Goal: Task Accomplishment & Management: Use online tool/utility

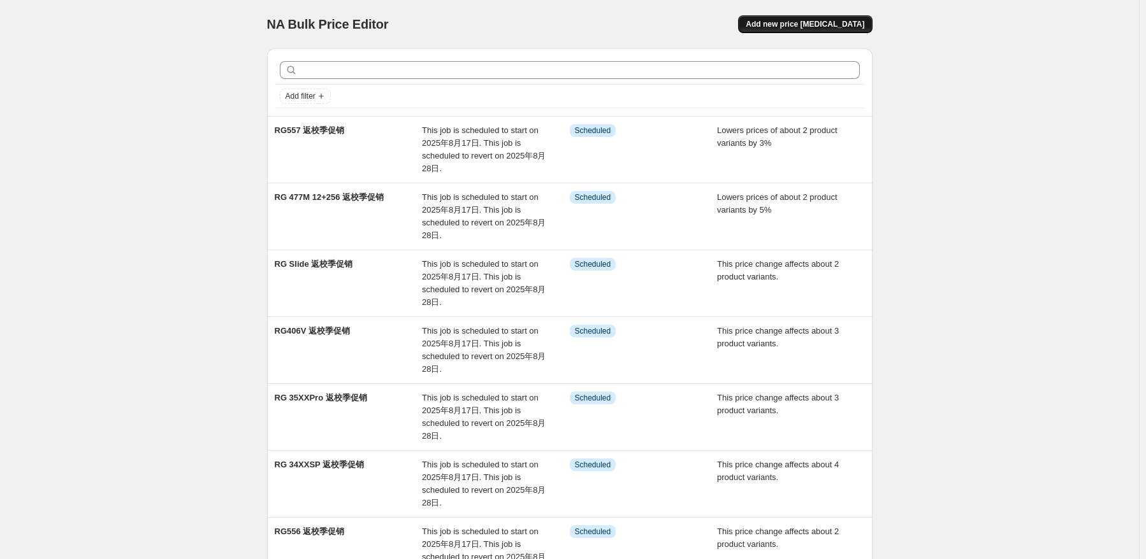
click at [857, 24] on span "Add new price [MEDICAL_DATA]" at bounding box center [804, 24] width 119 height 10
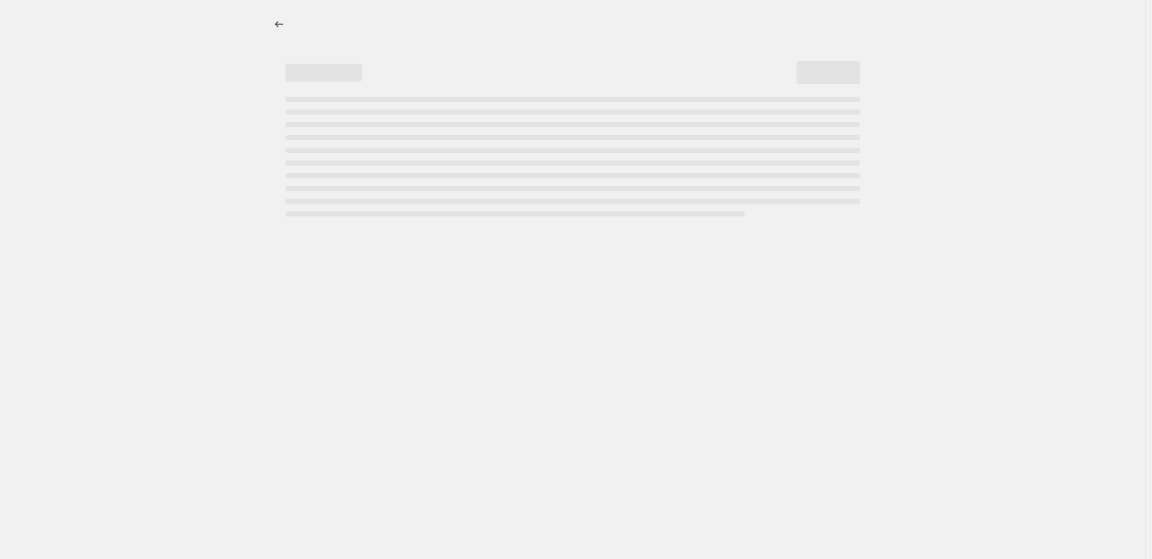
select select "percentage"
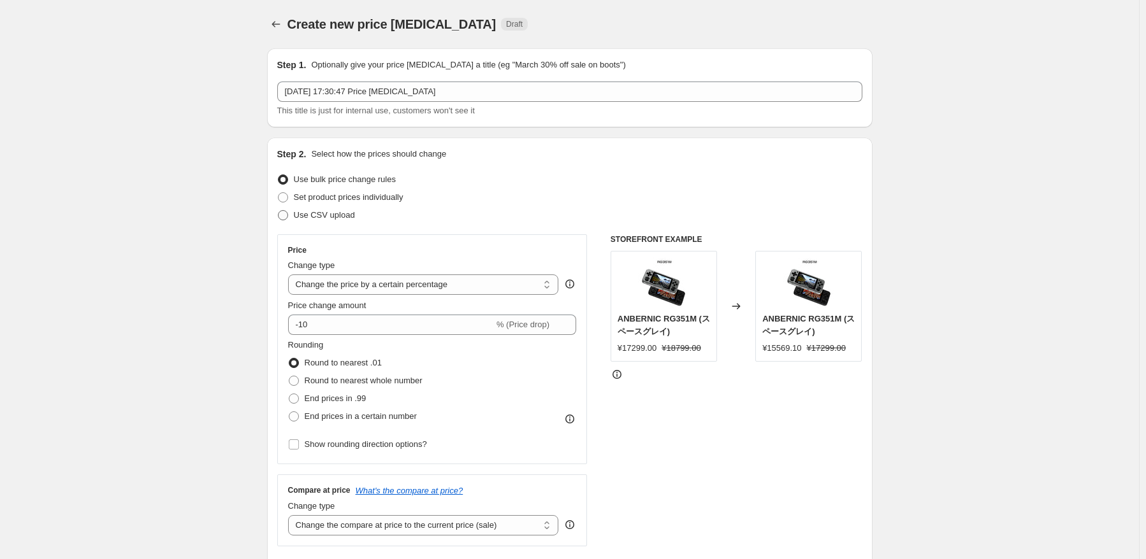
click at [337, 212] on span "Use CSV upload" at bounding box center [324, 215] width 61 height 10
click at [278, 211] on input "Use CSV upload" at bounding box center [278, 210] width 1 height 1
radio input "true"
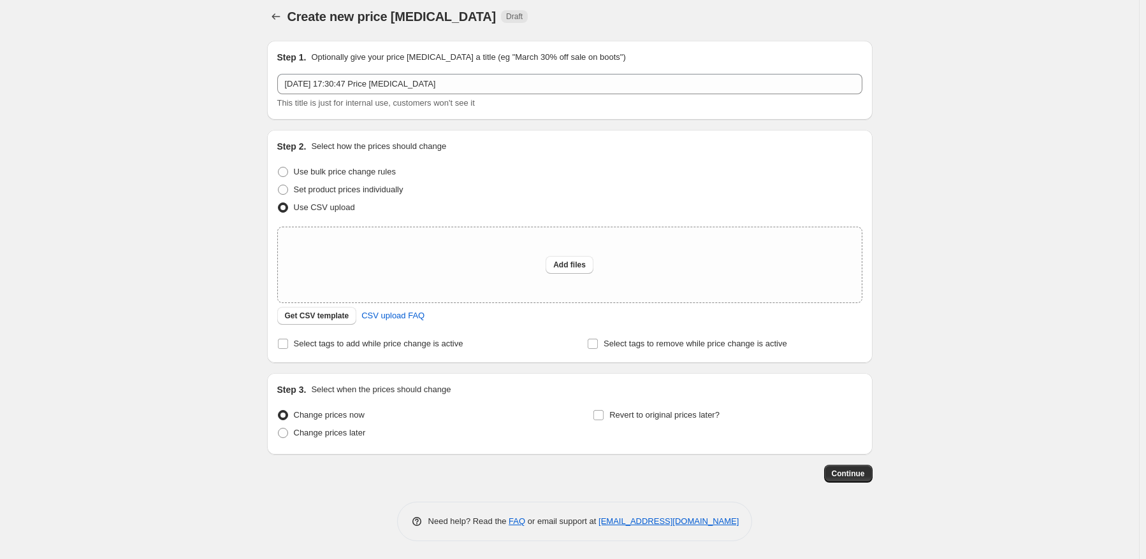
scroll to position [8, 0]
click at [384, 319] on span "CSV upload FAQ" at bounding box center [392, 315] width 63 height 13
click at [412, 353] on div "Step 2. Select how the prices should change Use bulk price change rules Set pro…" at bounding box center [569, 245] width 605 height 233
click at [435, 345] on span "Select tags to add while price change is active" at bounding box center [378, 343] width 169 height 10
click at [288, 345] on input "Select tags to add while price change is active" at bounding box center [283, 343] width 10 height 10
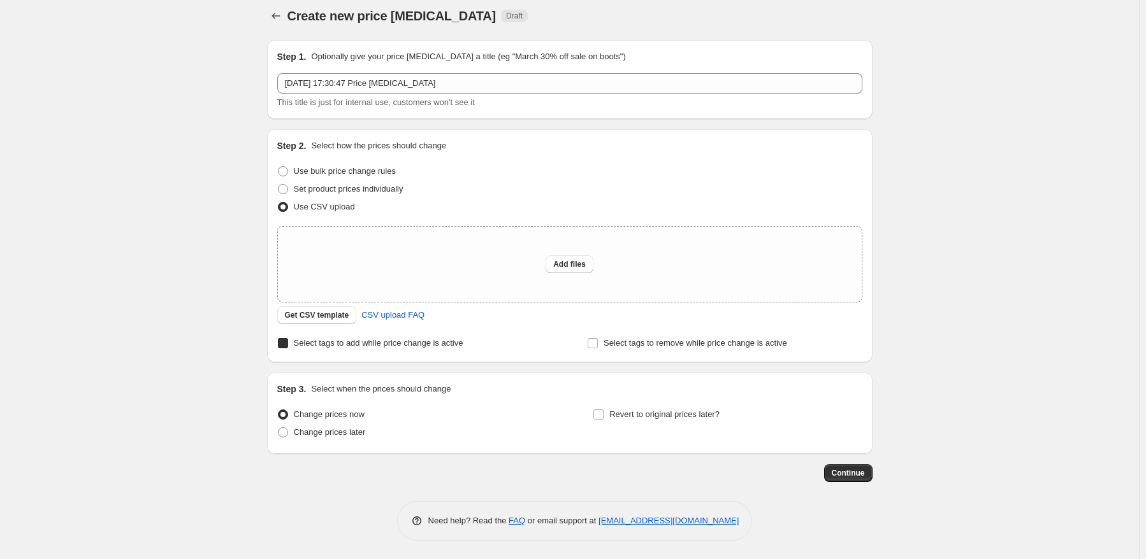
checkbox input "true"
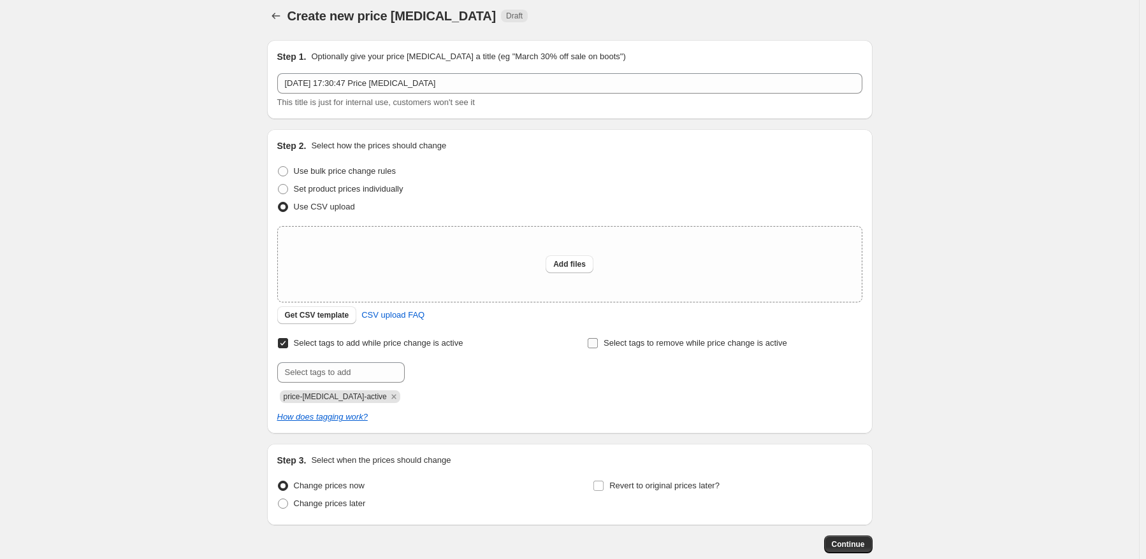
click at [607, 345] on span "Select tags to remove while price change is active" at bounding box center [695, 343] width 184 height 10
click at [598, 345] on input "Select tags to remove while price change is active" at bounding box center [592, 343] width 10 height 10
checkbox input "true"
click at [573, 267] on span "Add files" at bounding box center [569, 264] width 32 height 10
type input "C:\fakepath\K1012.csv"
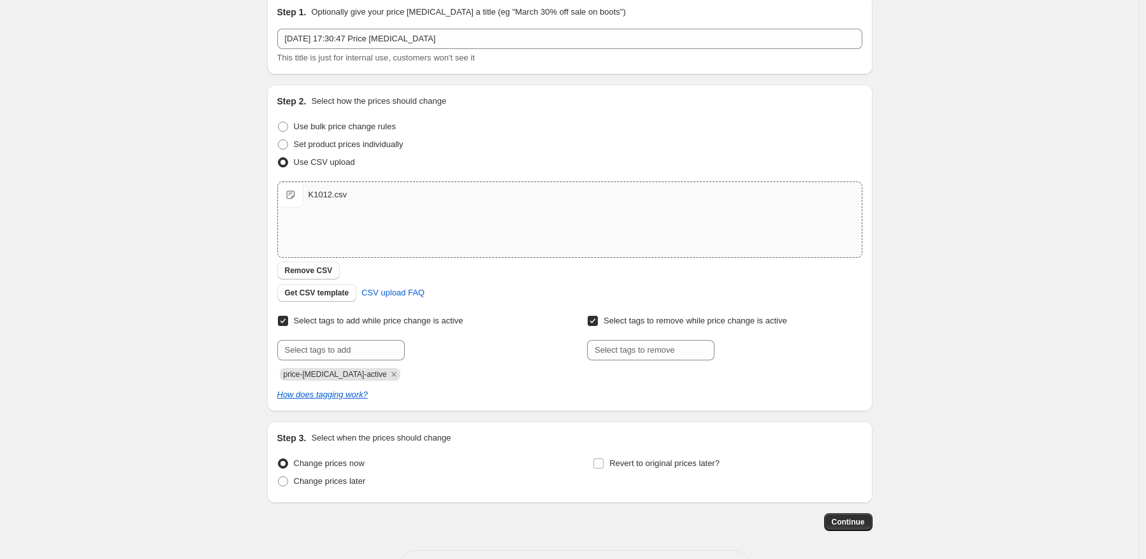
scroll to position [72, 0]
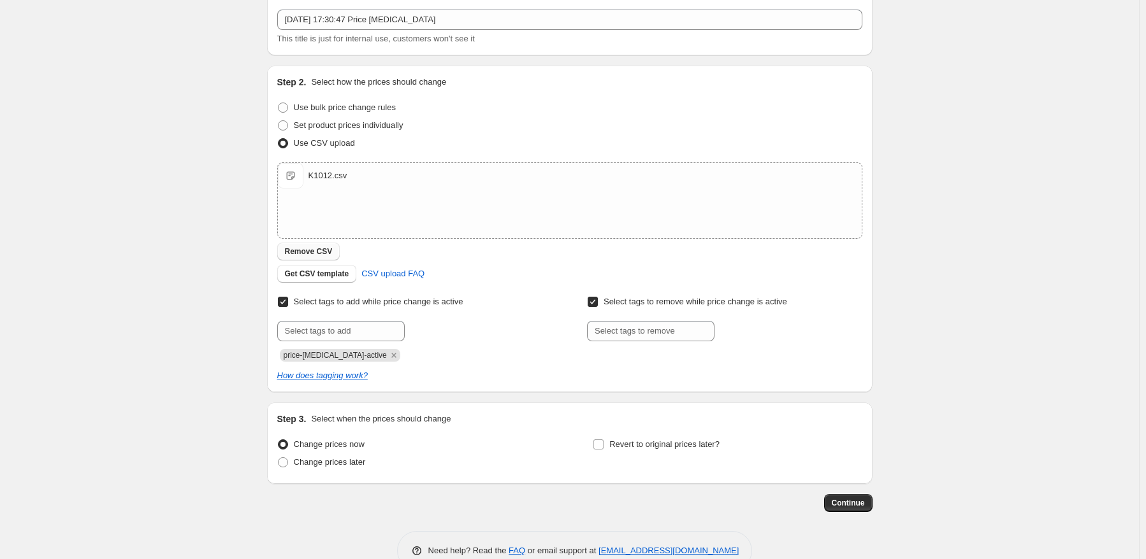
click at [326, 254] on span "Remove CSV" at bounding box center [309, 252] width 48 height 10
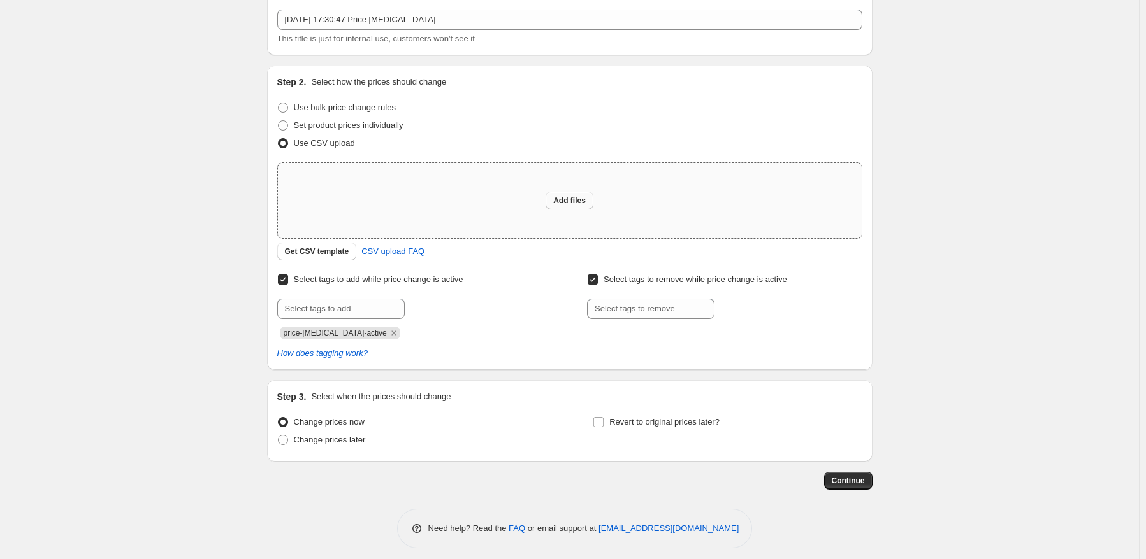
click at [563, 203] on span "Add files" at bounding box center [569, 201] width 32 height 10
type input "C:\fakepath\K1012.csv"
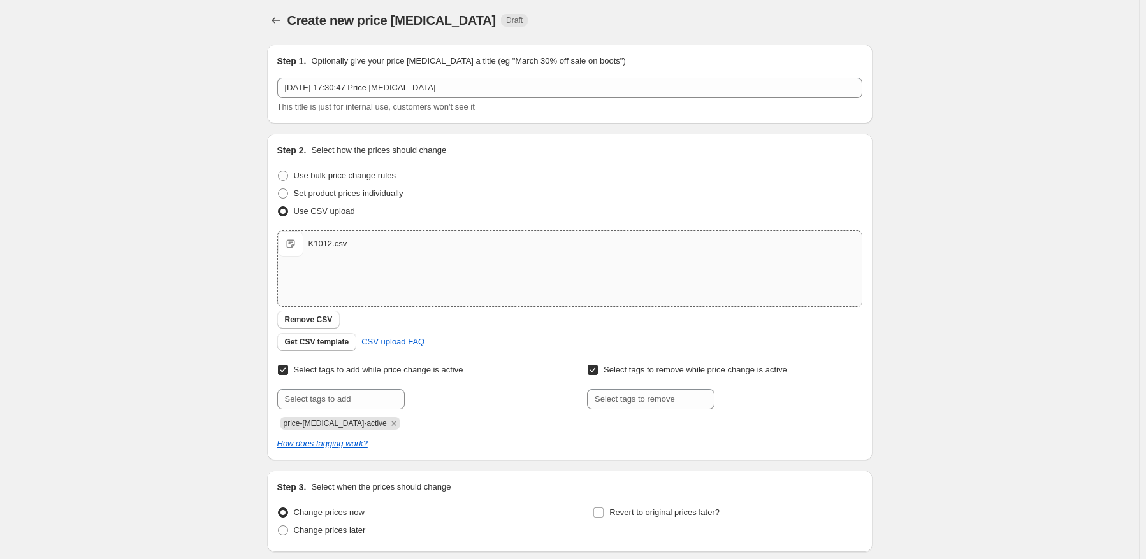
scroll to position [0, 0]
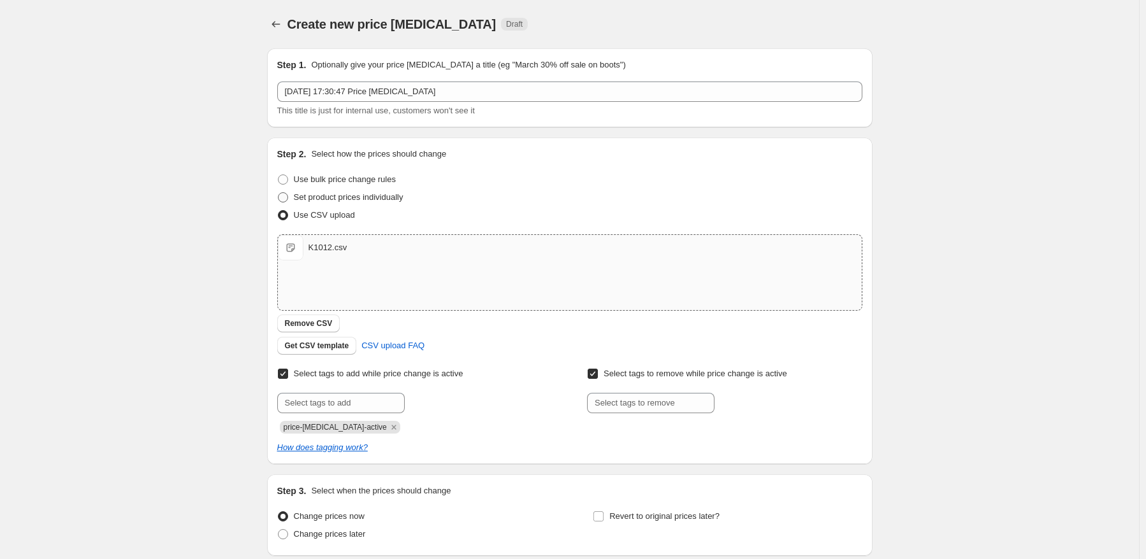
click at [377, 193] on span "Set product prices individually" at bounding box center [349, 197] width 110 height 10
click at [278, 193] on input "Set product prices individually" at bounding box center [278, 192] width 1 height 1
radio input "true"
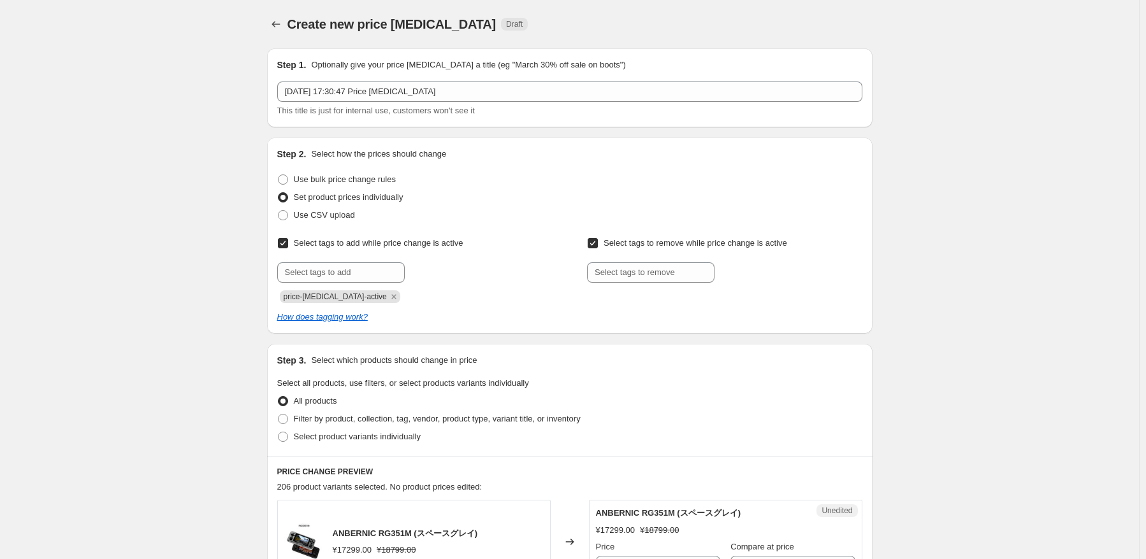
click at [286, 238] on input "Select tags to add while price change is active" at bounding box center [283, 243] width 10 height 10
checkbox input "false"
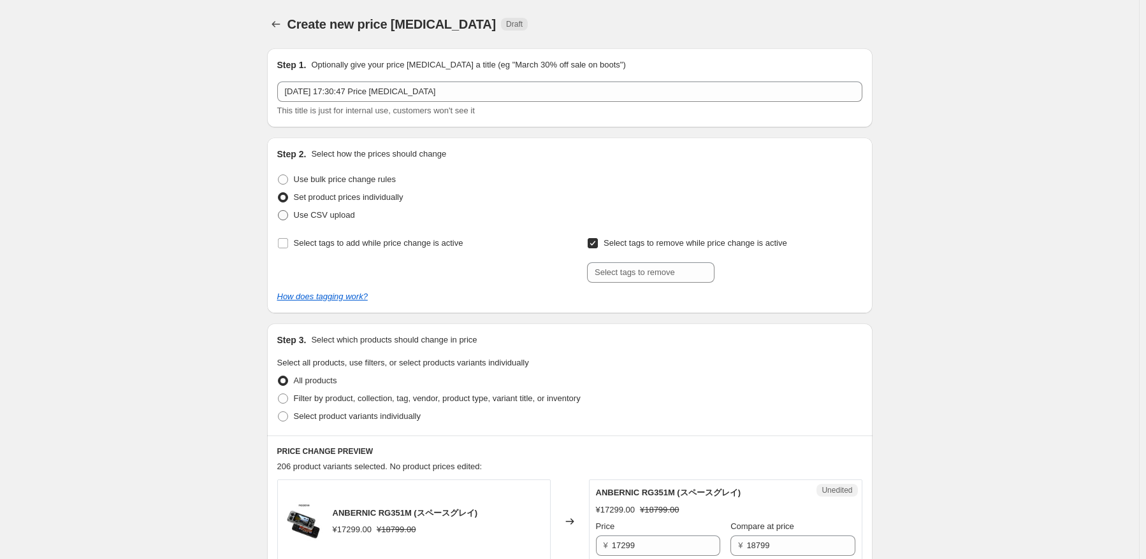
click at [312, 218] on span "Use CSV upload" at bounding box center [324, 215] width 61 height 10
click at [278, 211] on input "Use CSV upload" at bounding box center [278, 210] width 1 height 1
radio input "true"
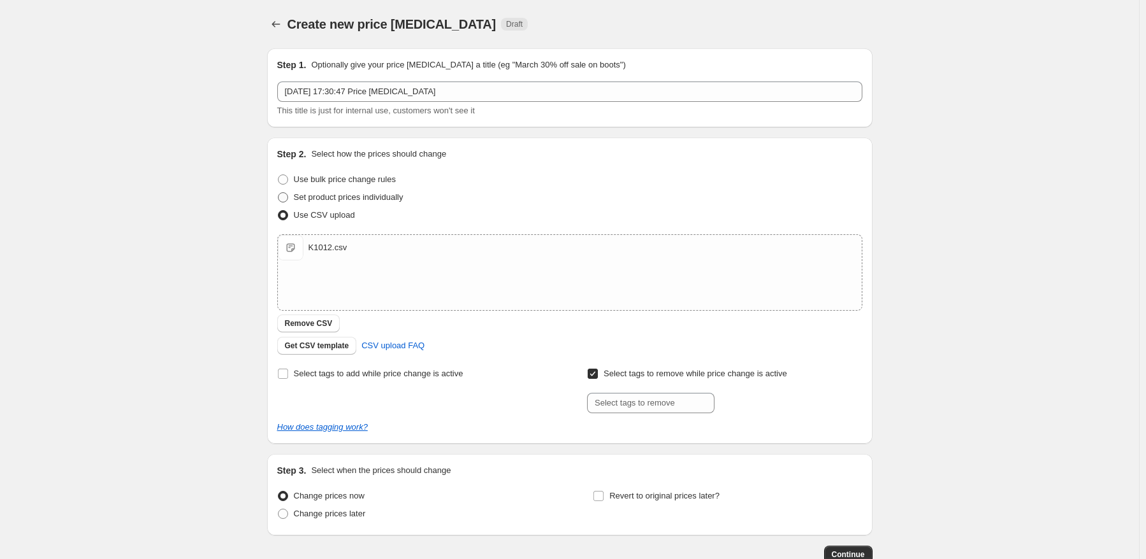
click at [328, 198] on span "Set product prices individually" at bounding box center [349, 197] width 110 height 10
click at [278, 193] on input "Set product prices individually" at bounding box center [278, 192] width 1 height 1
radio input "true"
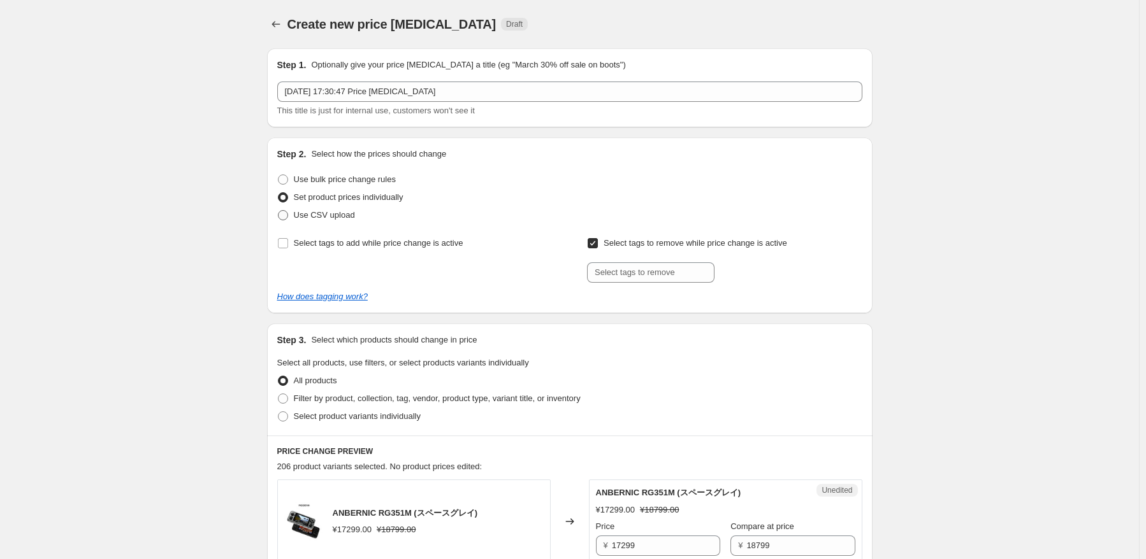
click at [303, 217] on span "Use CSV upload" at bounding box center [324, 215] width 61 height 10
click at [278, 211] on input "Use CSV upload" at bounding box center [278, 210] width 1 height 1
radio input "true"
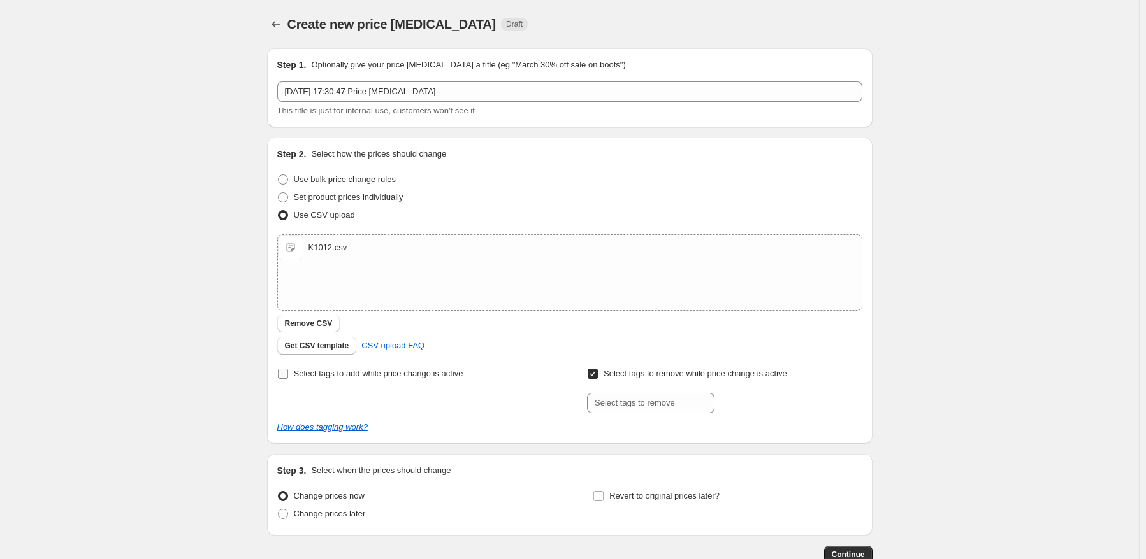
click at [398, 375] on span "Select tags to add while price change is active" at bounding box center [378, 374] width 169 height 10
click at [288, 375] on input "Select tags to add while price change is active" at bounding box center [283, 374] width 10 height 10
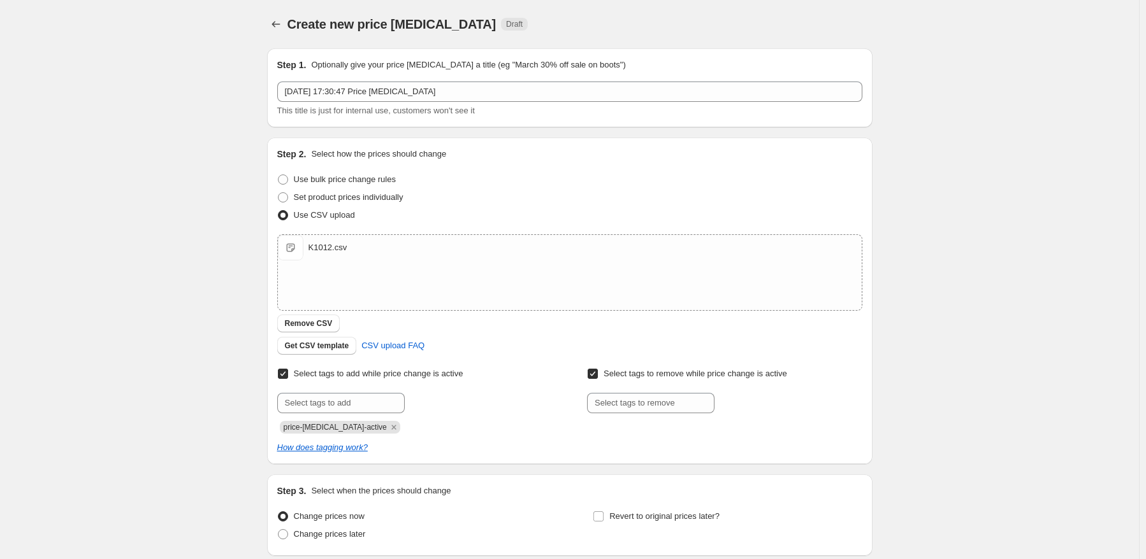
click at [400, 374] on span "Select tags to add while price change is active" at bounding box center [378, 374] width 169 height 10
click at [288, 374] on input "Select tags to add while price change is active" at bounding box center [283, 374] width 10 height 10
checkbox input "false"
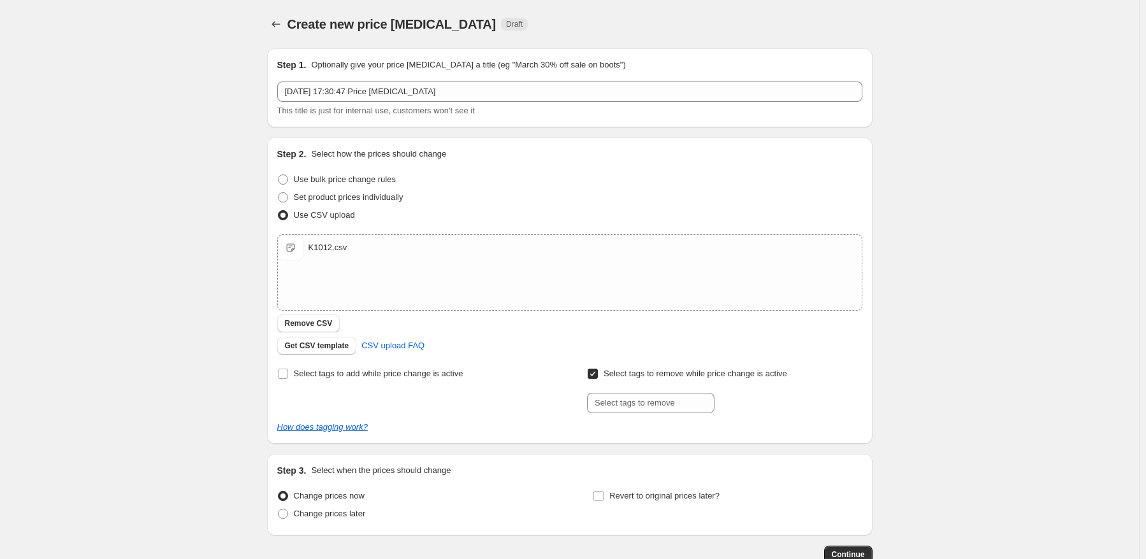
click at [673, 382] on label "Select tags to remove while price change is active" at bounding box center [687, 374] width 200 height 18
click at [598, 379] on input "Select tags to remove while price change is active" at bounding box center [592, 374] width 10 height 10
checkbox input "false"
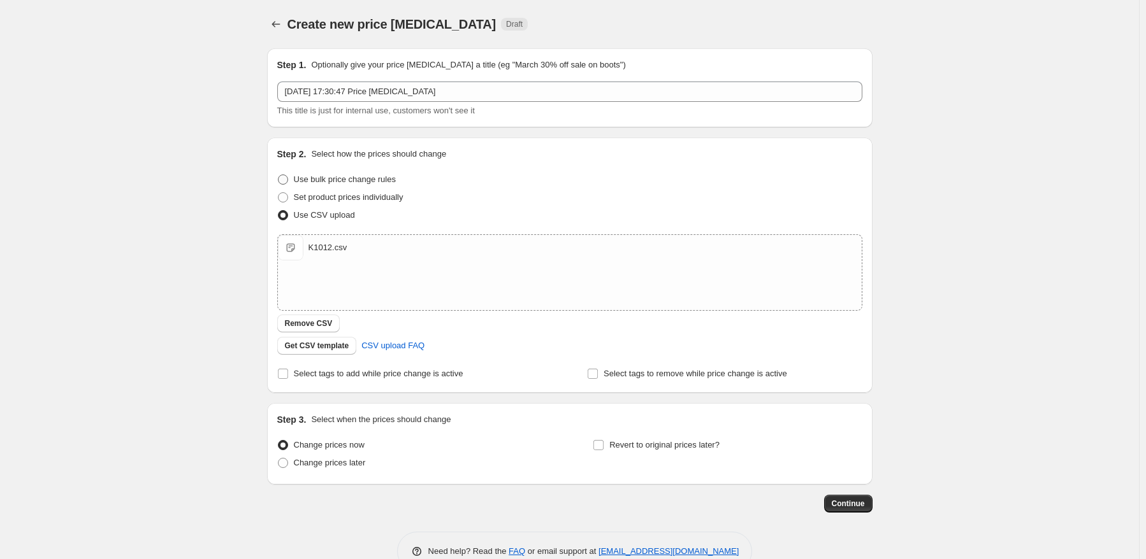
click at [375, 182] on span "Use bulk price change rules" at bounding box center [345, 180] width 102 height 10
click at [278, 175] on input "Use bulk price change rules" at bounding box center [278, 175] width 1 height 1
radio input "true"
select select "percentage"
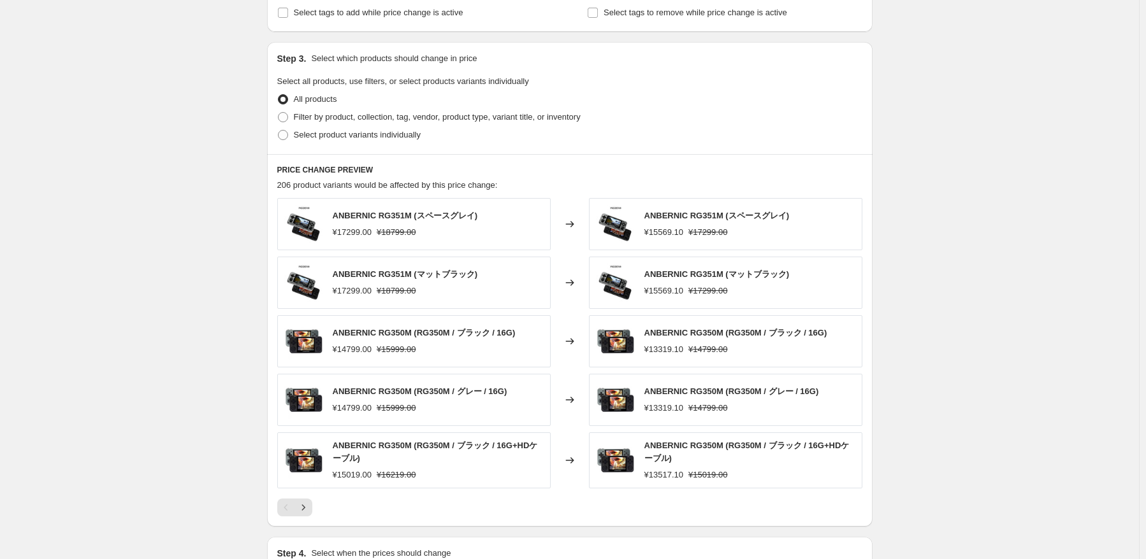
scroll to position [446, 0]
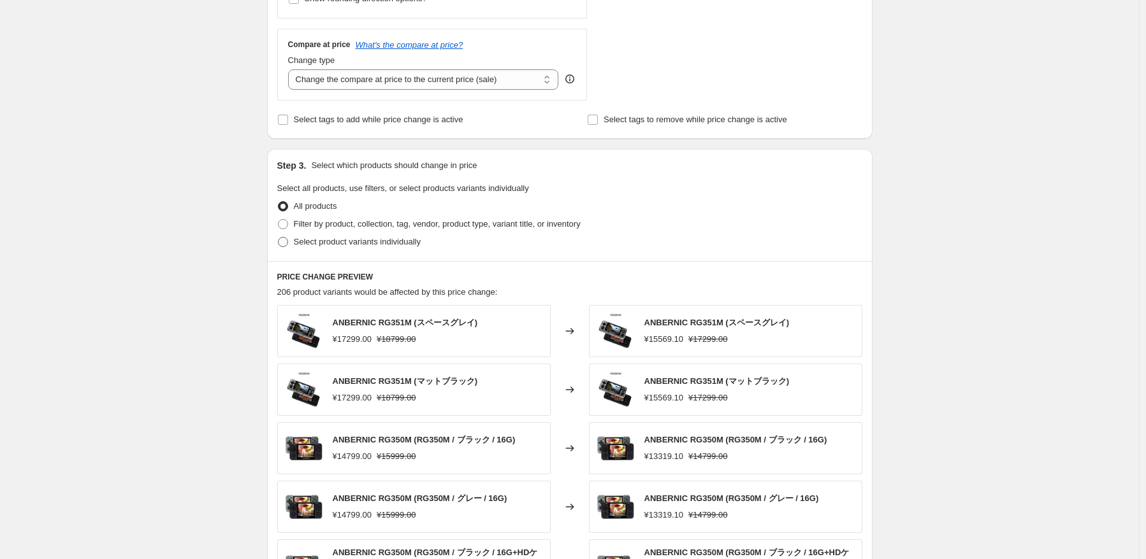
click at [364, 247] on span "Select product variants individually" at bounding box center [357, 242] width 127 height 10
click at [278, 238] on input "Select product variants individually" at bounding box center [278, 237] width 1 height 1
radio input "true"
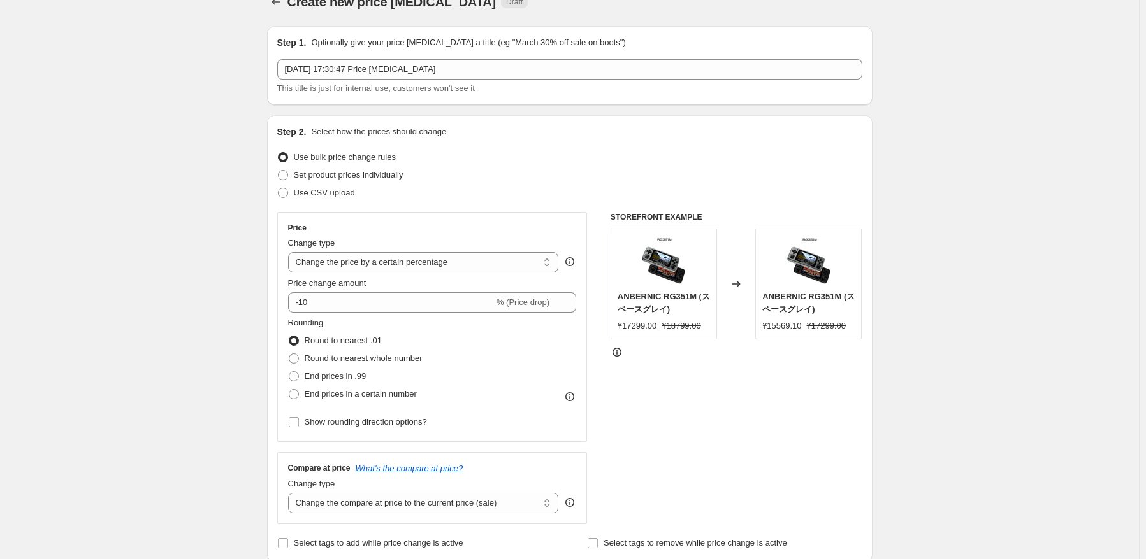
scroll to position [0, 0]
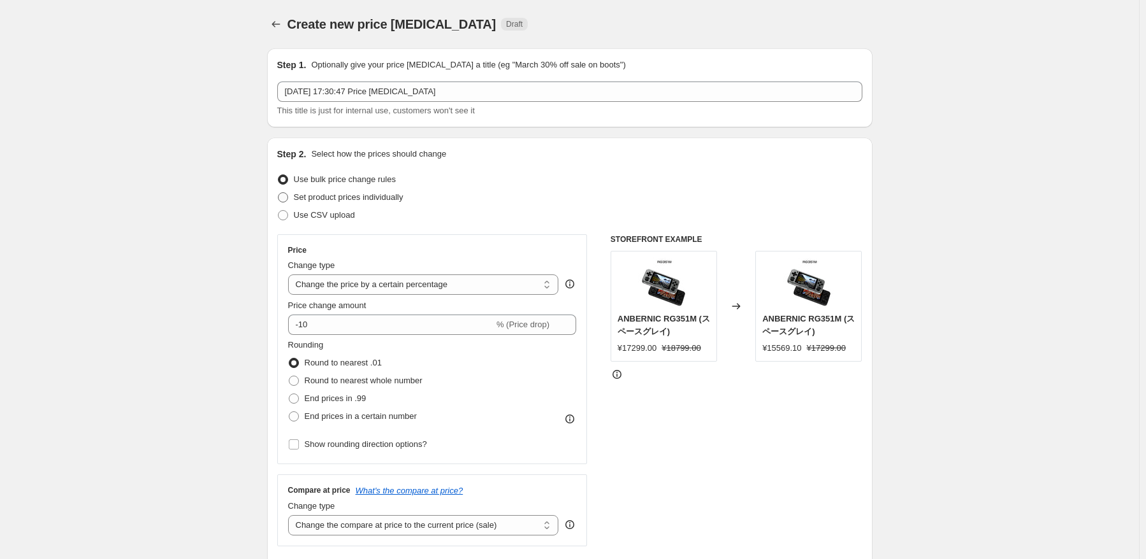
click at [320, 199] on span "Set product prices individually" at bounding box center [349, 197] width 110 height 10
click at [278, 193] on input "Set product prices individually" at bounding box center [278, 192] width 1 height 1
radio input "true"
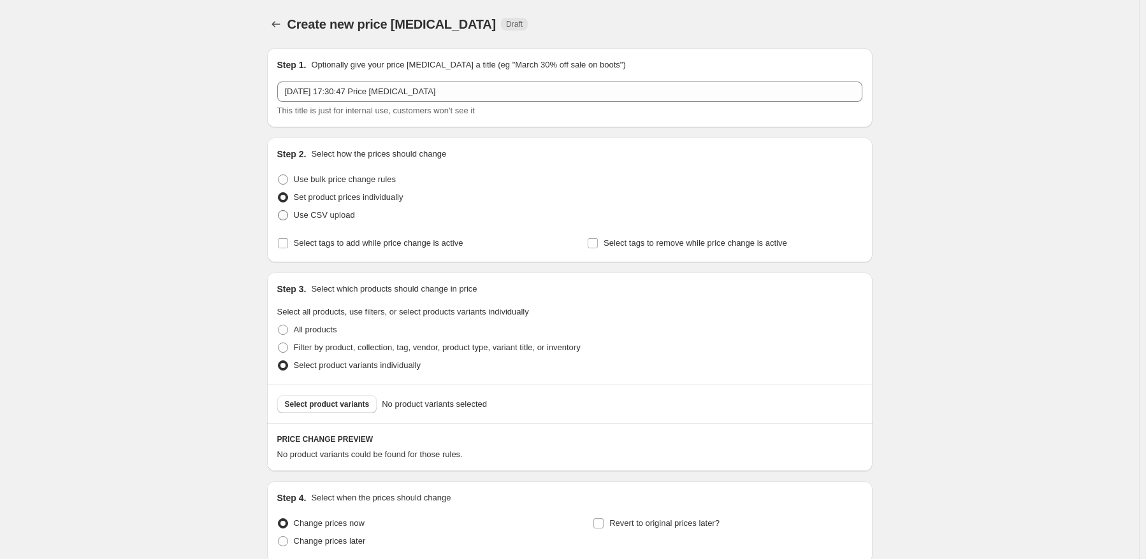
click at [336, 217] on span "Use CSV upload" at bounding box center [324, 215] width 61 height 10
click at [278, 211] on input "Use CSV upload" at bounding box center [278, 210] width 1 height 1
radio input "true"
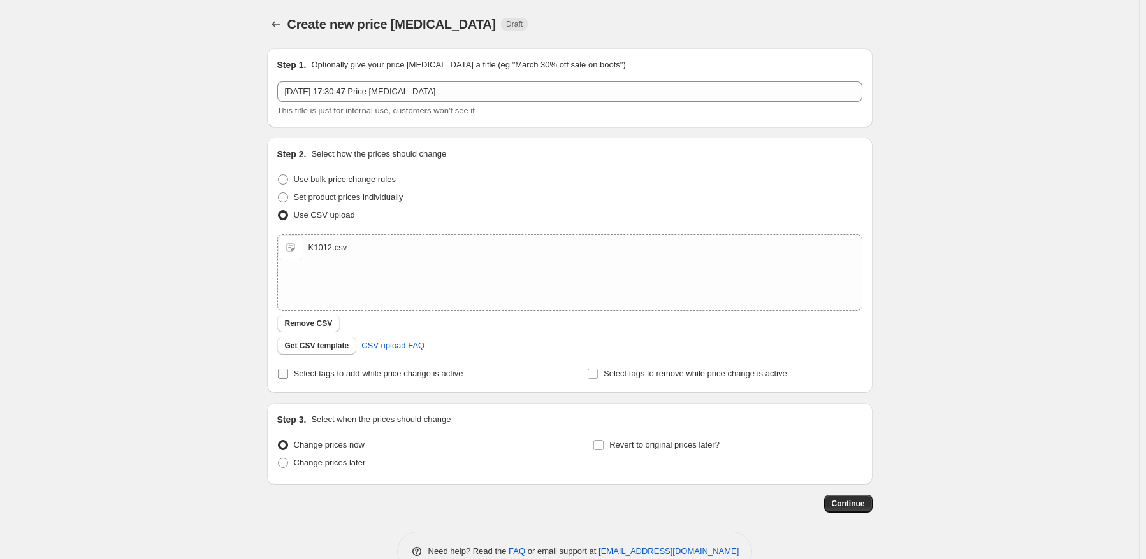
click at [406, 371] on span "Select tags to add while price change is active" at bounding box center [378, 374] width 169 height 10
click at [288, 371] on input "Select tags to add while price change is active" at bounding box center [283, 374] width 10 height 10
checkbox input "true"
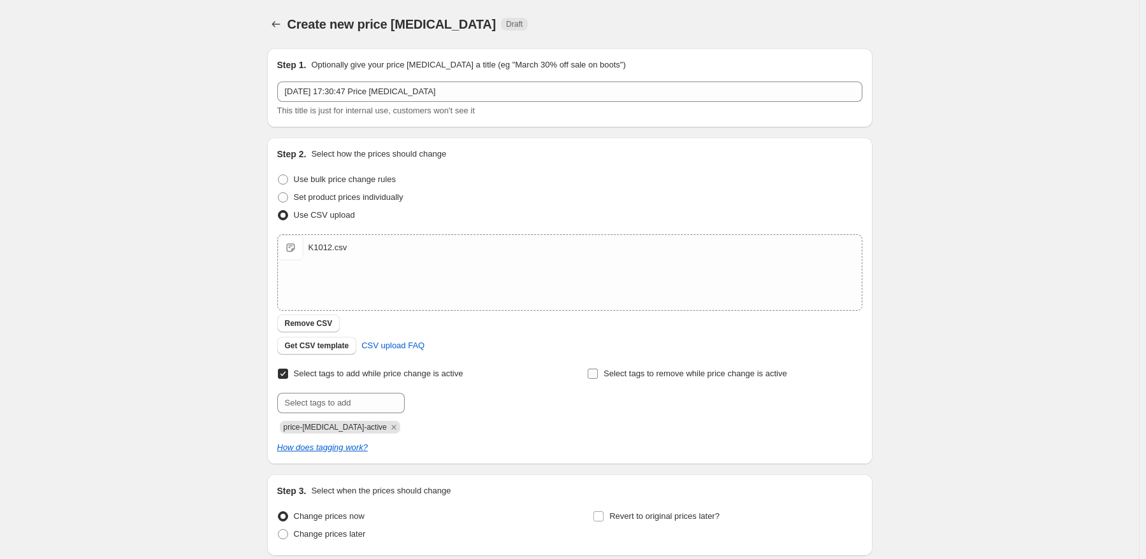
click at [630, 377] on span "Select tags to remove while price change is active" at bounding box center [695, 374] width 184 height 10
click at [598, 377] on input "Select tags to remove while price change is active" at bounding box center [592, 374] width 10 height 10
checkbox input "true"
click at [387, 375] on span "Select tags to add while price change is active" at bounding box center [378, 374] width 169 height 10
click at [288, 375] on input "Select tags to add while price change is active" at bounding box center [283, 374] width 10 height 10
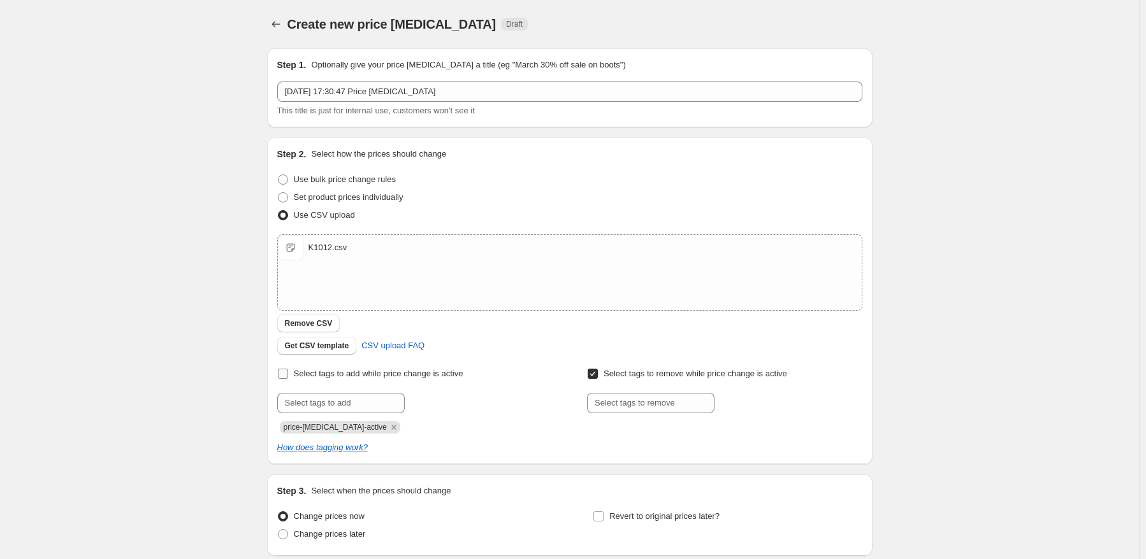
checkbox input "false"
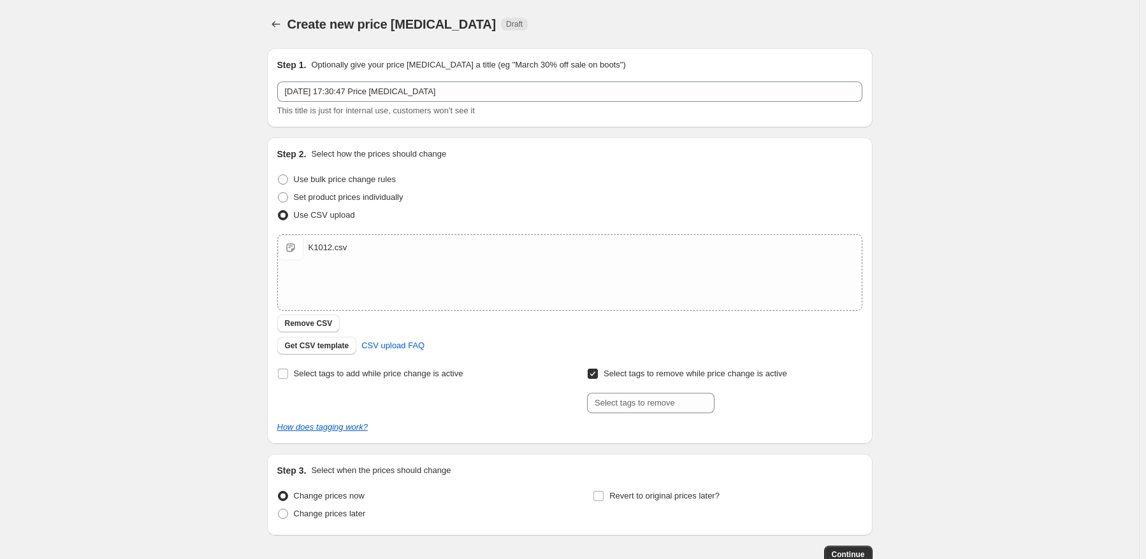
click at [634, 377] on span "Select tags to remove while price change is active" at bounding box center [695, 374] width 184 height 10
click at [598, 377] on input "Select tags to remove while price change is active" at bounding box center [592, 374] width 10 height 10
checkbox input "false"
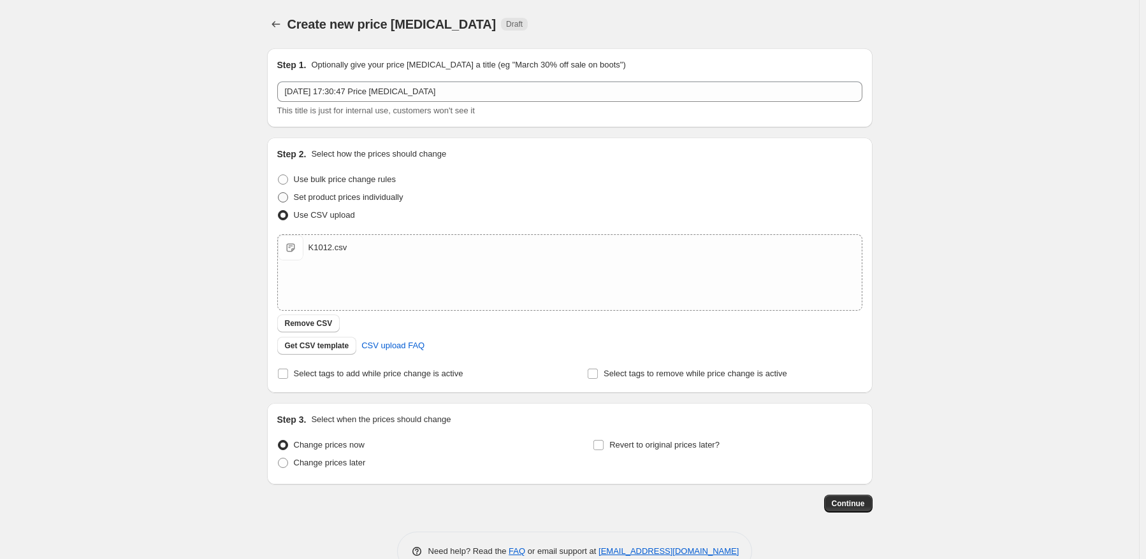
click at [389, 206] on label "Set product prices individually" at bounding box center [340, 198] width 126 height 18
click at [278, 193] on input "Set product prices individually" at bounding box center [278, 192] width 1 height 1
radio input "true"
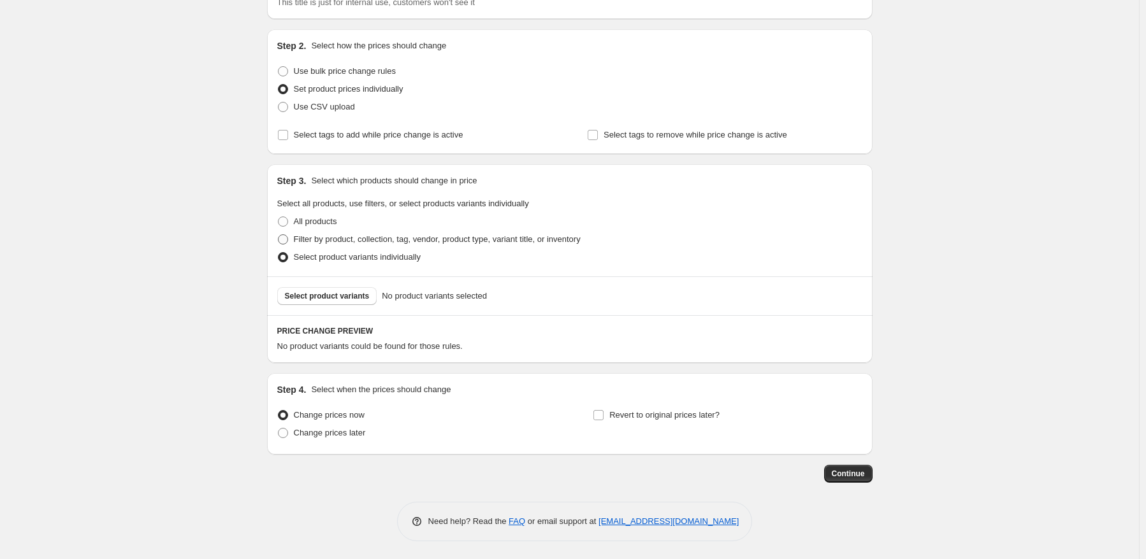
scroll to position [109, 0]
click at [367, 236] on span "Filter by product, collection, tag, vendor, product type, variant title, or inv…" at bounding box center [437, 239] width 287 height 10
click at [278, 234] on input "Filter by product, collection, tag, vendor, product type, variant title, or inv…" at bounding box center [278, 234] width 1 height 1
radio input "true"
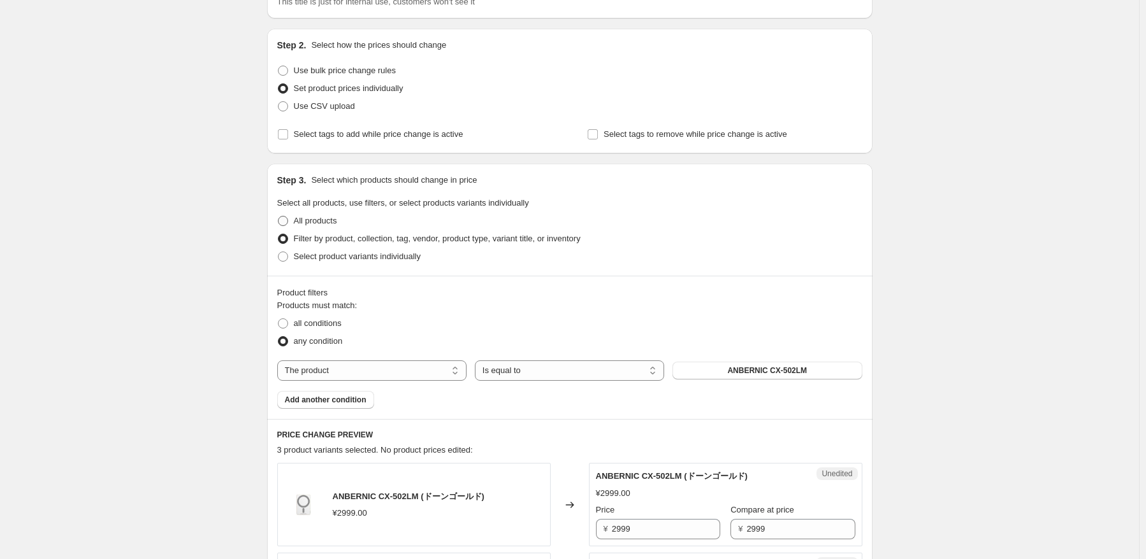
click at [311, 226] on span "All products" at bounding box center [315, 221] width 43 height 10
click at [278, 217] on input "All products" at bounding box center [278, 216] width 1 height 1
radio input "true"
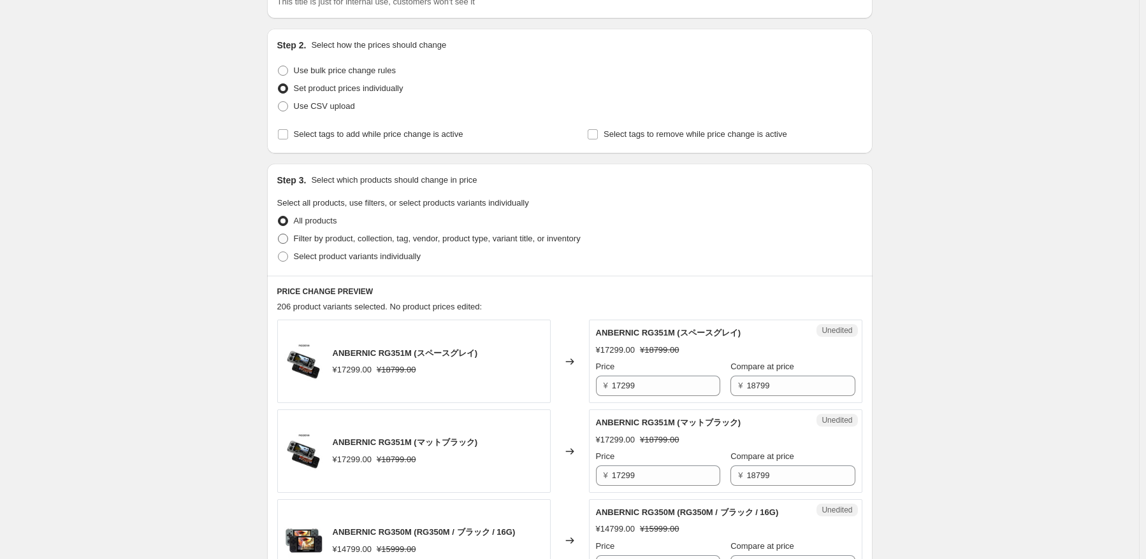
click at [325, 242] on span "Filter by product, collection, tag, vendor, product type, variant title, or inv…" at bounding box center [437, 239] width 287 height 10
click at [278, 234] on input "Filter by product, collection, tag, vendor, product type, variant title, or inv…" at bounding box center [278, 234] width 1 height 1
radio input "true"
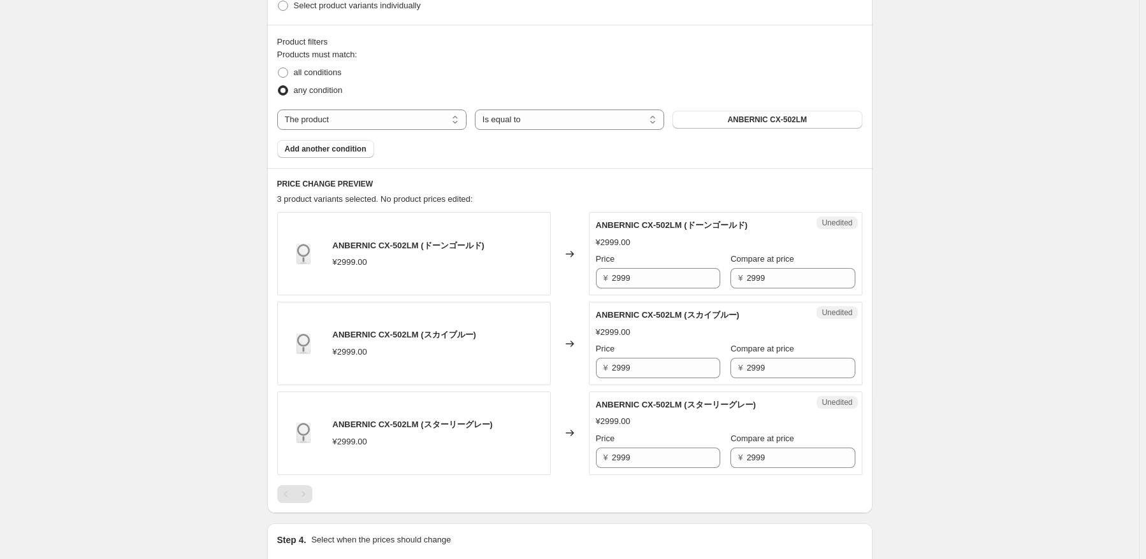
scroll to position [255, 0]
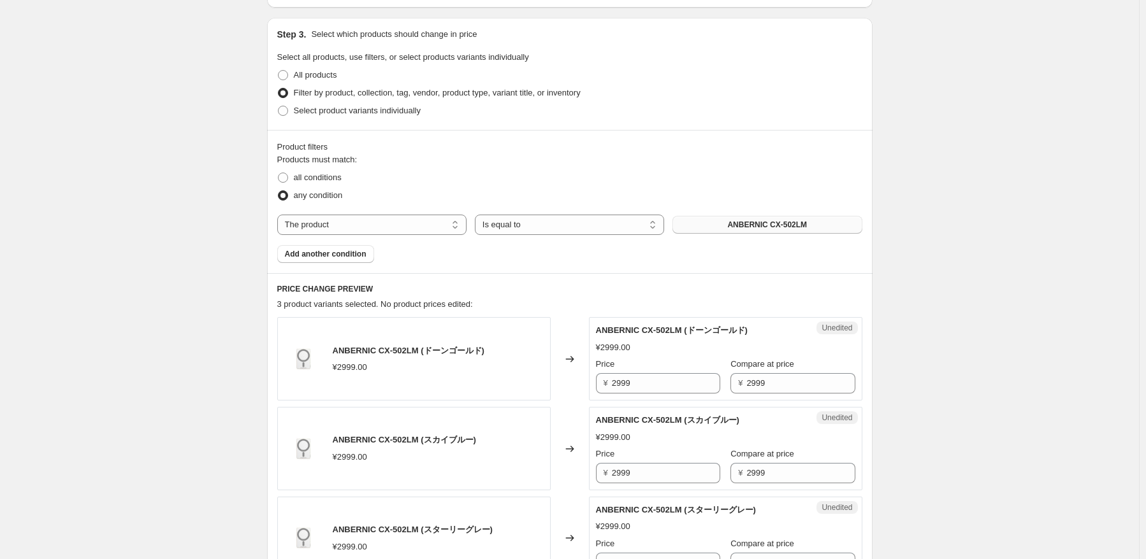
click at [777, 231] on button "ANBERNIC CX-502LM" at bounding box center [766, 225] width 189 height 18
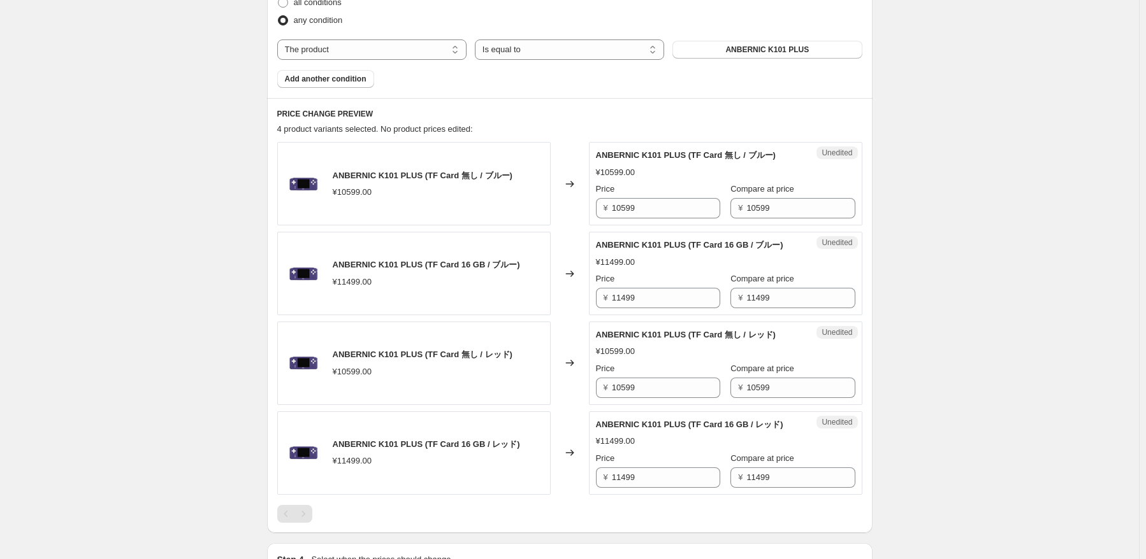
scroll to position [510, 0]
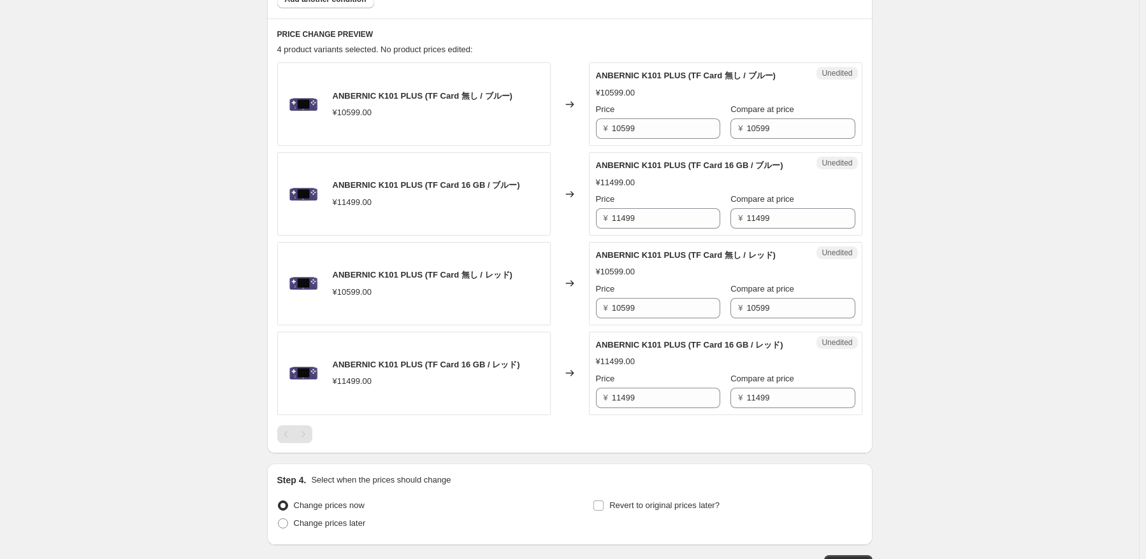
drag, startPoint x: 515, startPoint y: 259, endPoint x: 972, endPoint y: 148, distance: 469.6
click at [972, 148] on div "Create new price change job. This page is ready Create new price change job Dra…" at bounding box center [569, 70] width 1139 height 1161
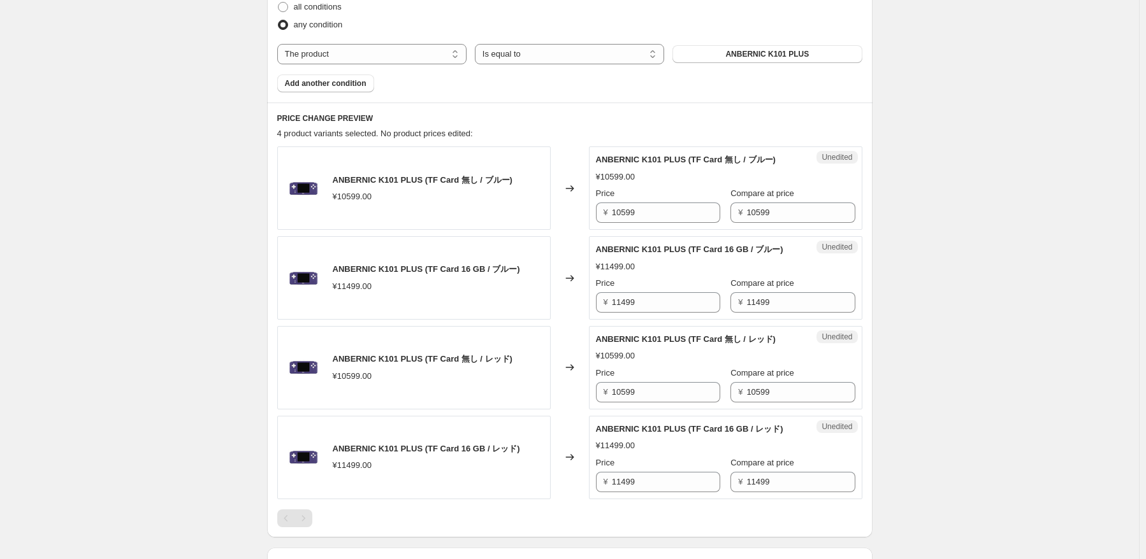
scroll to position [319, 0]
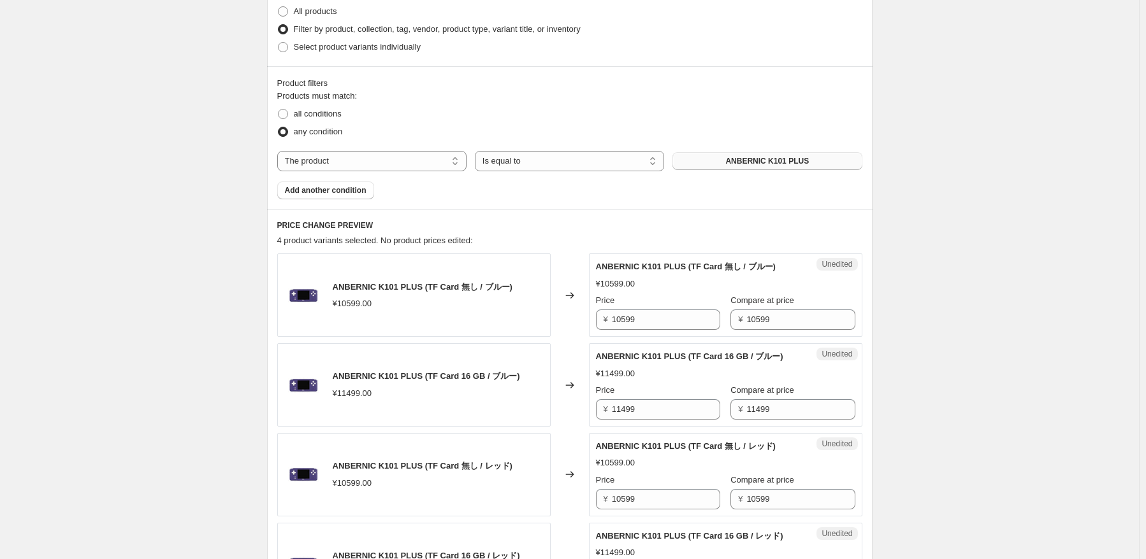
click at [818, 161] on button "ANBERNIC K101 PLUS" at bounding box center [766, 161] width 189 height 18
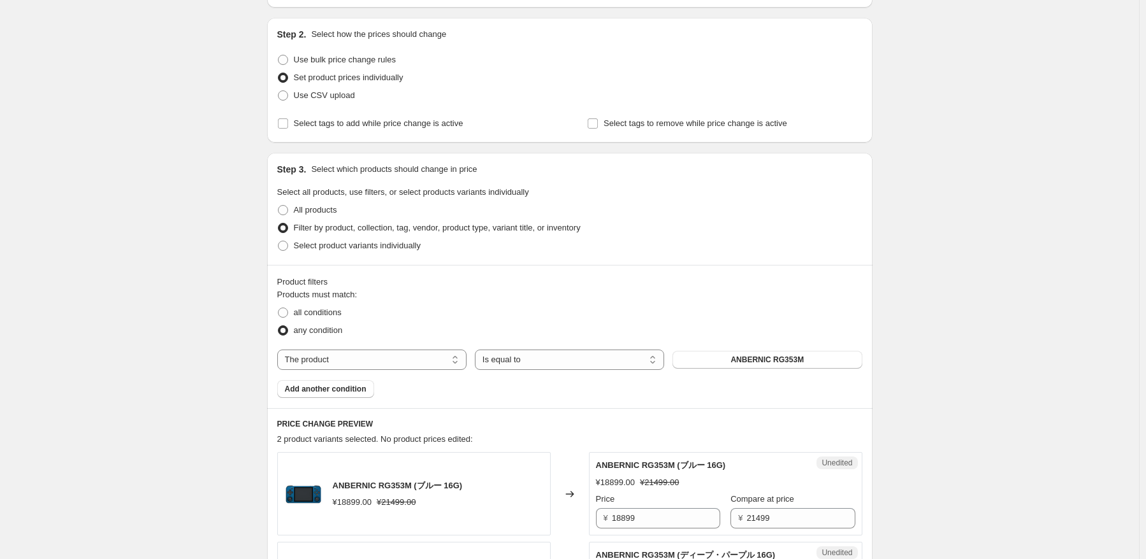
scroll to position [0, 0]
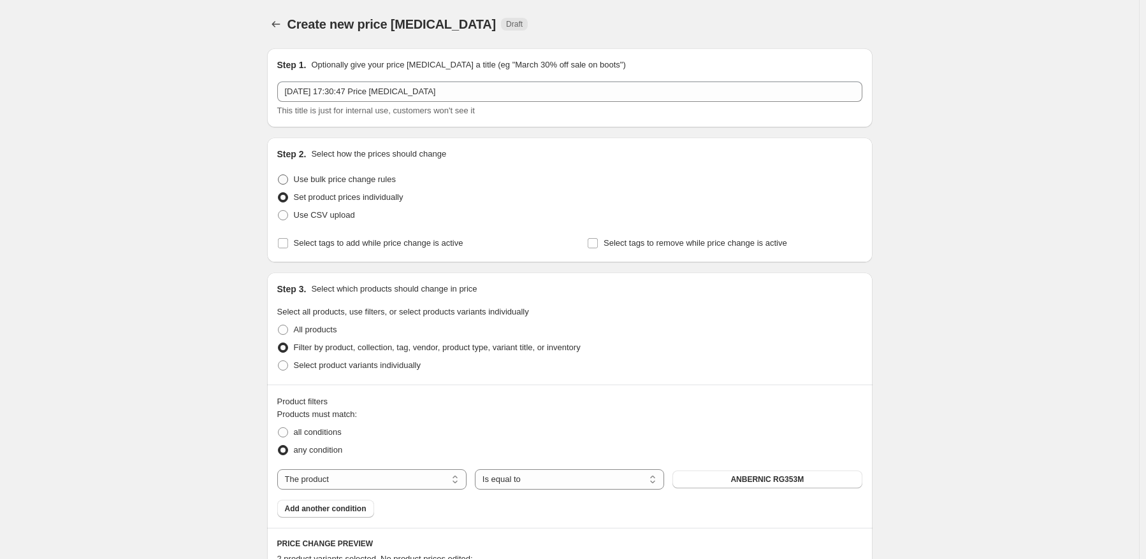
click at [320, 183] on span "Use bulk price change rules" at bounding box center [345, 180] width 102 height 10
click at [278, 175] on input "Use bulk price change rules" at bounding box center [278, 175] width 1 height 1
radio input "true"
select select "percentage"
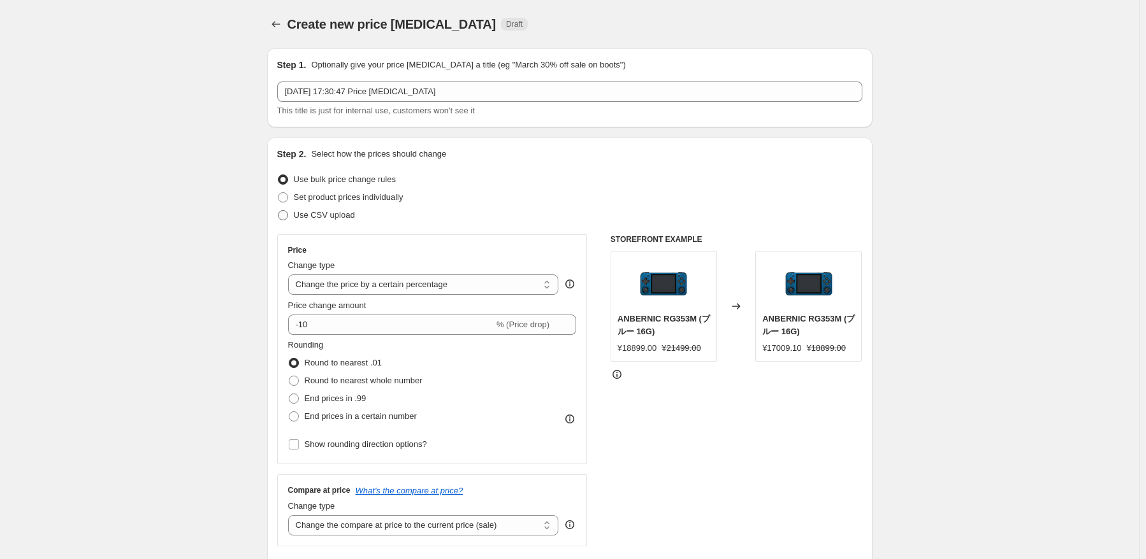
click at [320, 223] on label "Use CSV upload" at bounding box center [316, 215] width 78 height 18
click at [278, 211] on input "Use CSV upload" at bounding box center [278, 210] width 1 height 1
radio input "true"
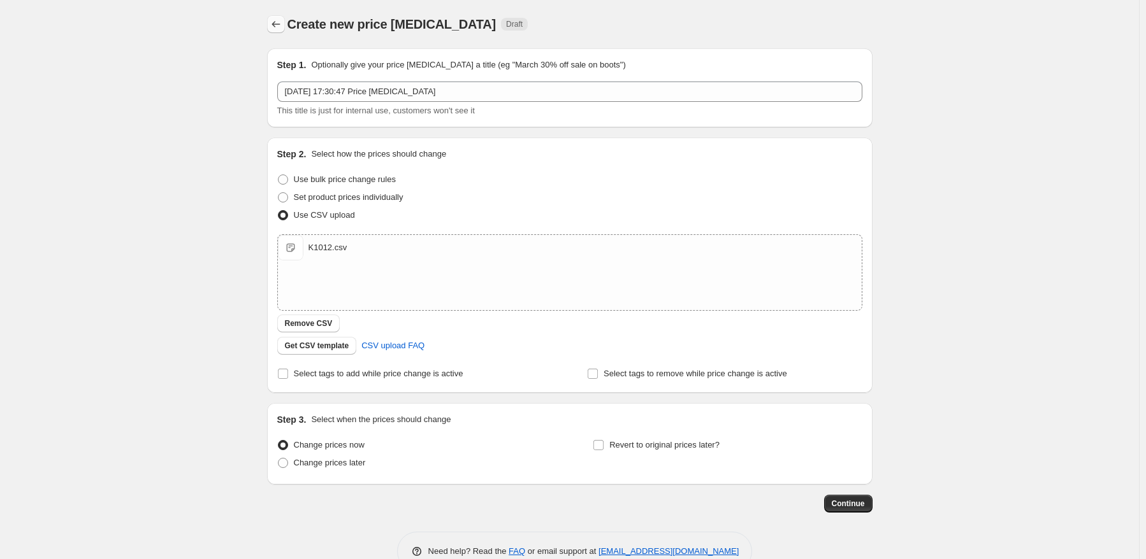
click at [280, 25] on icon "Price change jobs" at bounding box center [276, 24] width 13 height 13
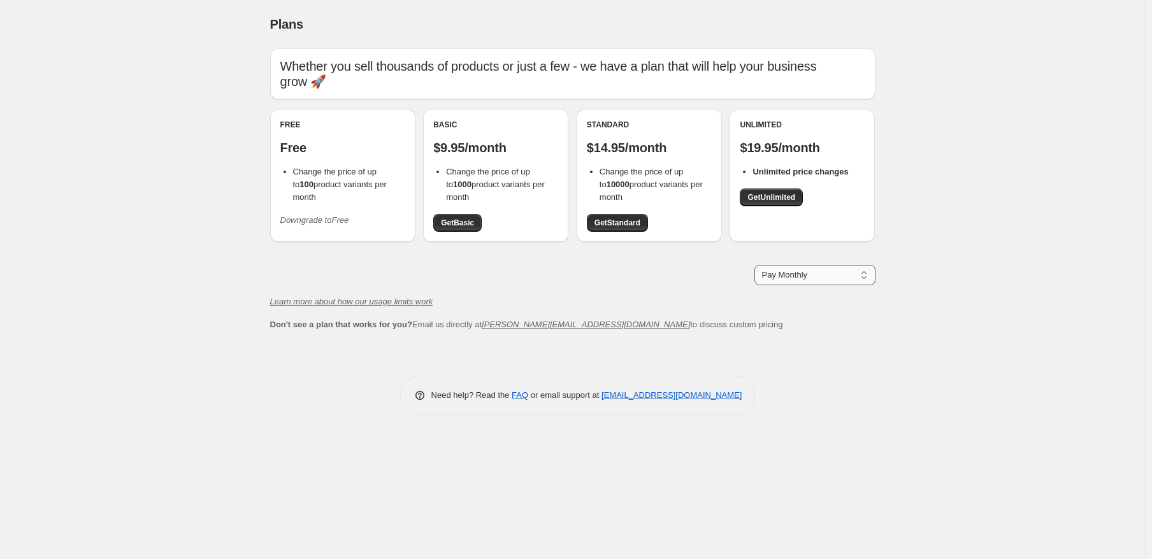
click at [828, 279] on select "Pay Monthly Pay Yearly (Save 16%)" at bounding box center [814, 275] width 121 height 20
click at [895, 384] on div "Plans. This page is ready Plans Whether you sell thousands of products or just …" at bounding box center [572, 279] width 1145 height 559
click at [962, 479] on div "Plans. This page is ready Plans Whether you sell thousands of products or just …" at bounding box center [572, 279] width 1145 height 559
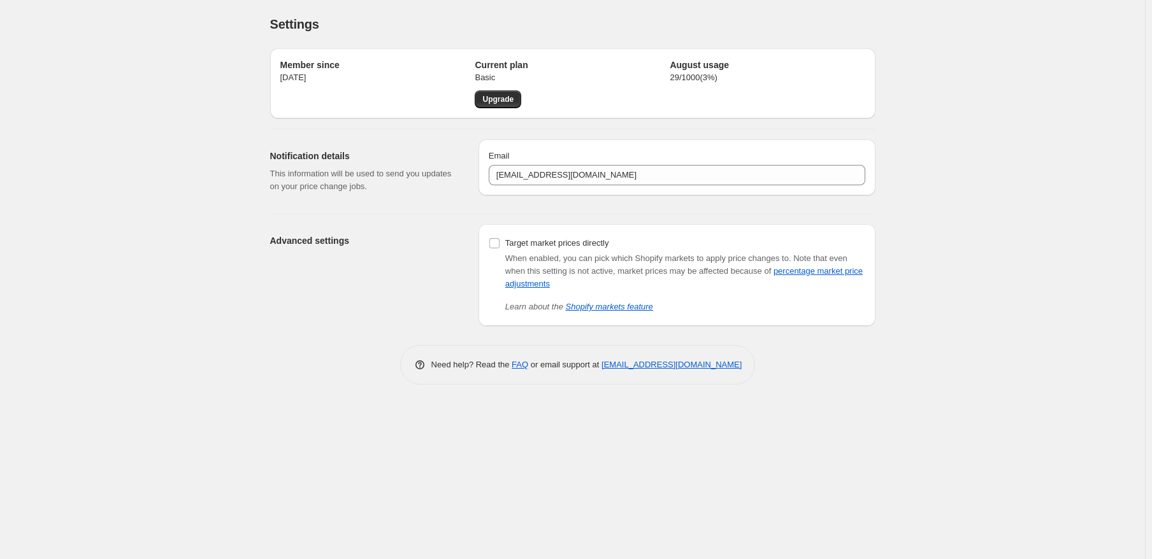
click at [974, 169] on div "Settings. This page is ready Settings Member since 2022年6月24日 Current plan Basi…" at bounding box center [572, 279] width 1145 height 559
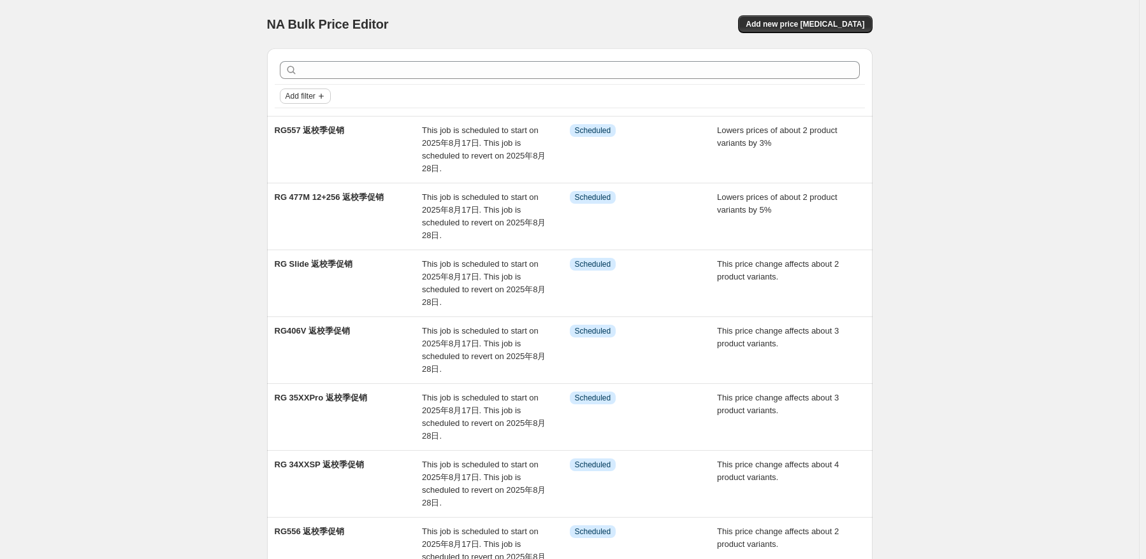
click at [308, 98] on span "Add filter" at bounding box center [300, 96] width 30 height 10
click at [372, 96] on div "Add filter" at bounding box center [570, 96] width 580 height 15
click at [104, 304] on div "NA Bulk Price Editor. This page is ready NA Bulk Price Editor Add new price [ME…" at bounding box center [569, 455] width 1139 height 911
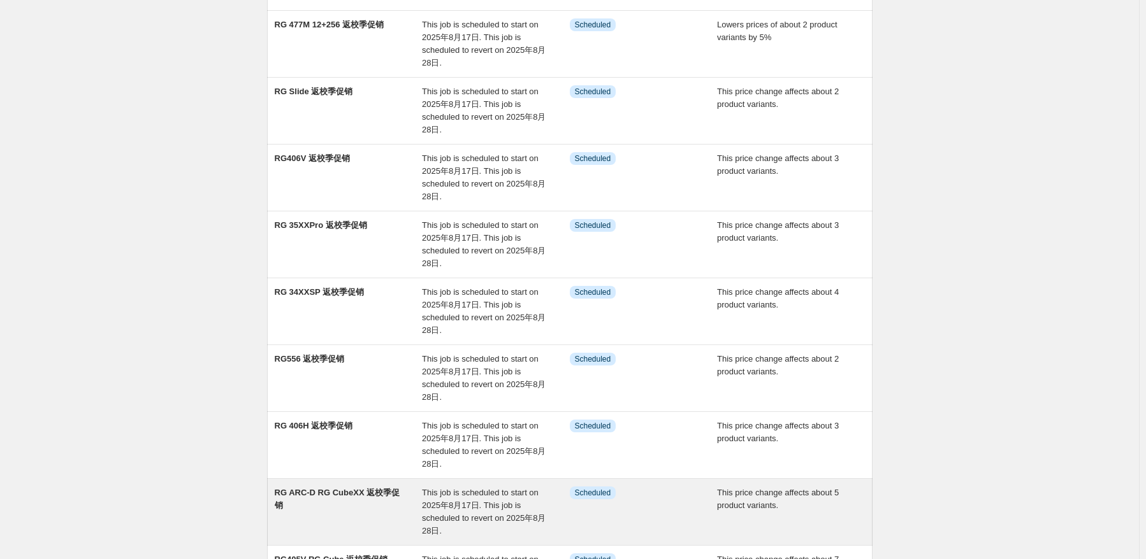
scroll to position [349, 0]
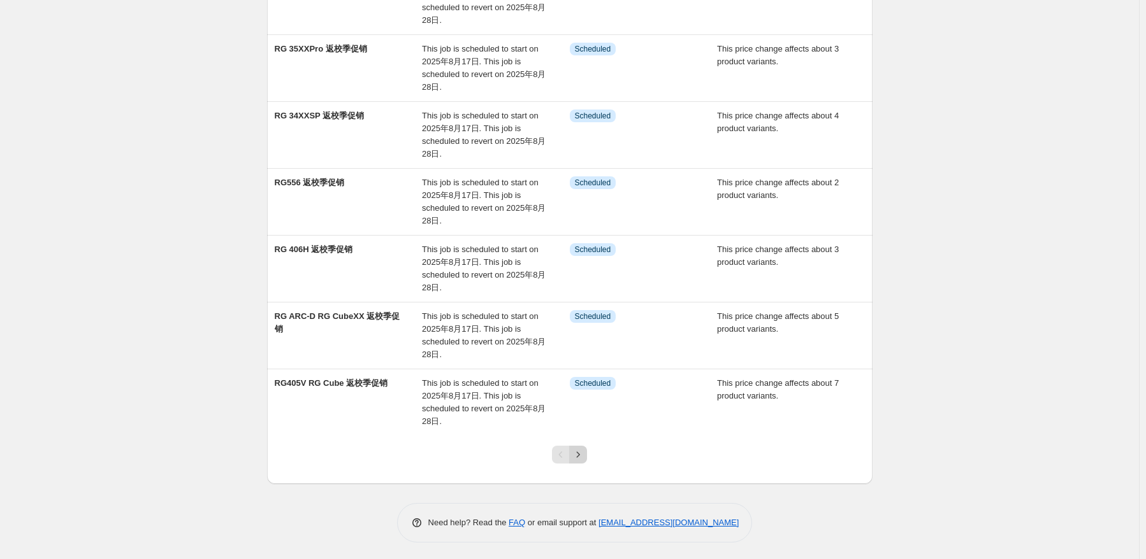
click at [584, 450] on icon "Next" at bounding box center [578, 455] width 13 height 13
click at [584, 457] on icon "Next" at bounding box center [578, 455] width 13 height 13
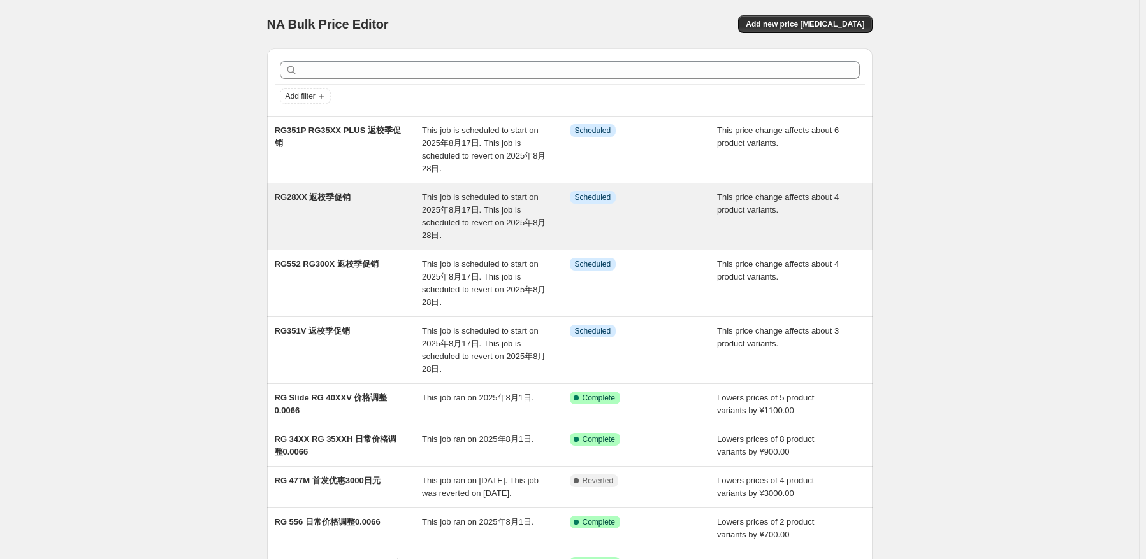
scroll to position [209, 0]
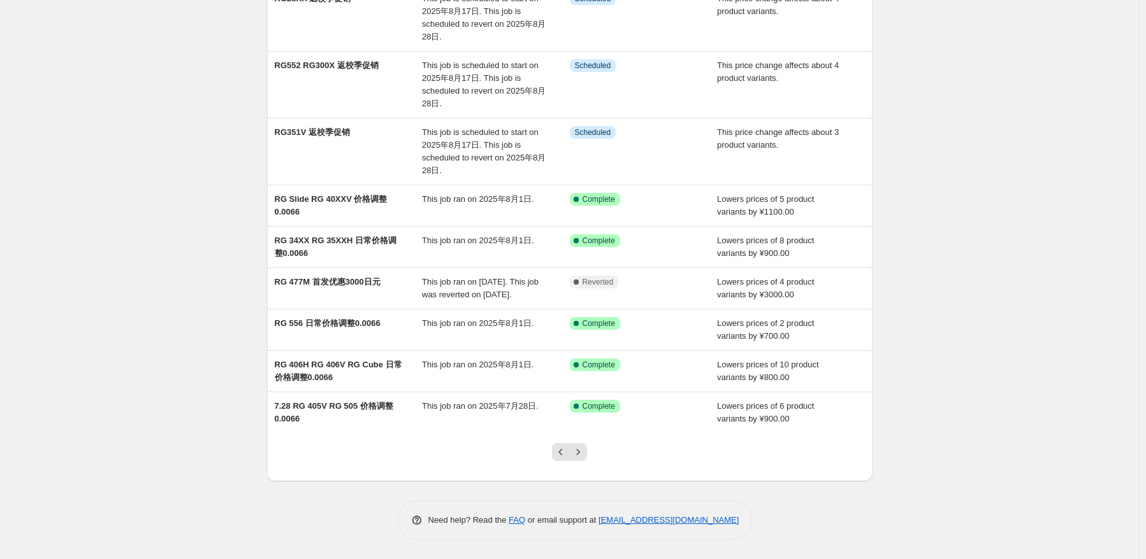
click at [561, 445] on button "Previous" at bounding box center [561, 452] width 18 height 18
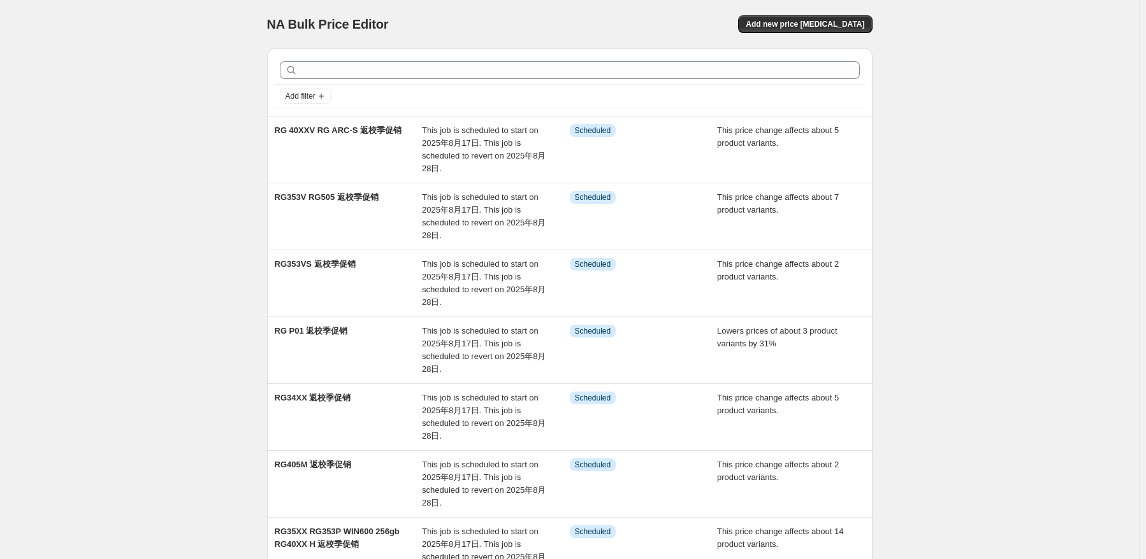
scroll to position [255, 0]
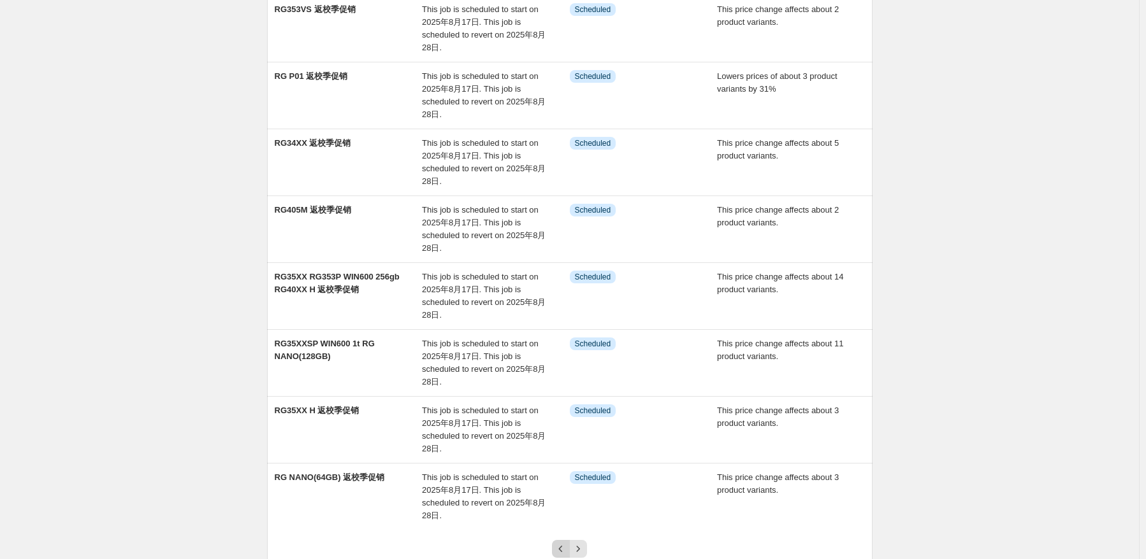
click at [563, 550] on icon "Previous" at bounding box center [560, 549] width 13 height 13
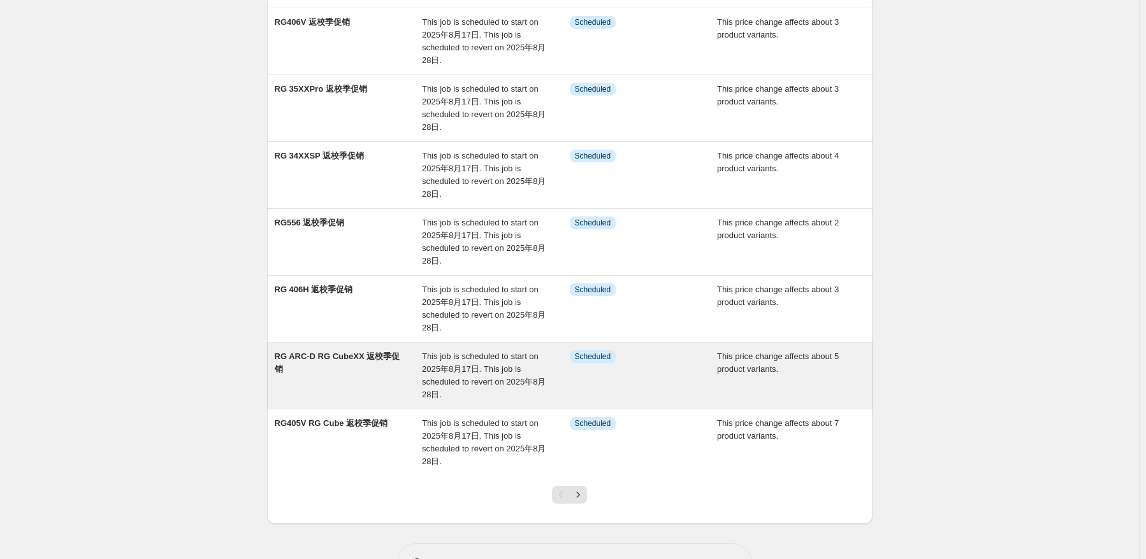
scroll to position [349, 0]
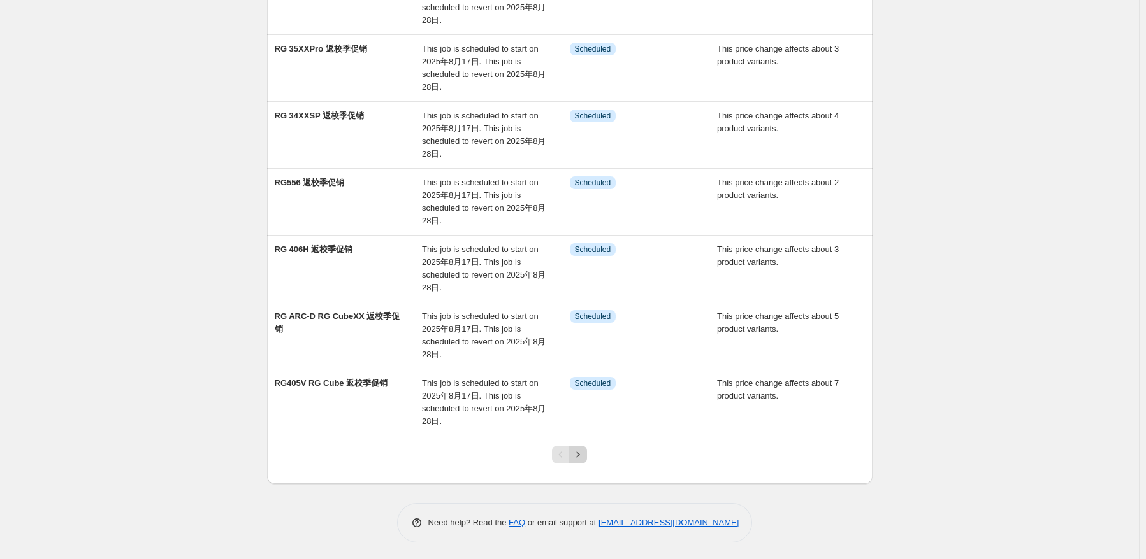
click at [584, 459] on icon "Next" at bounding box center [578, 455] width 13 height 13
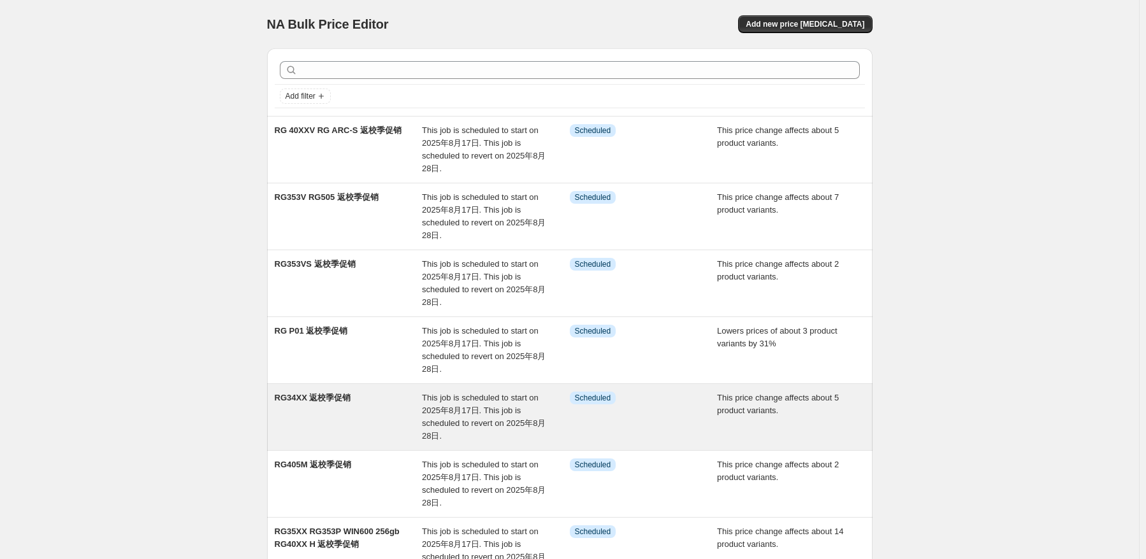
scroll to position [319, 0]
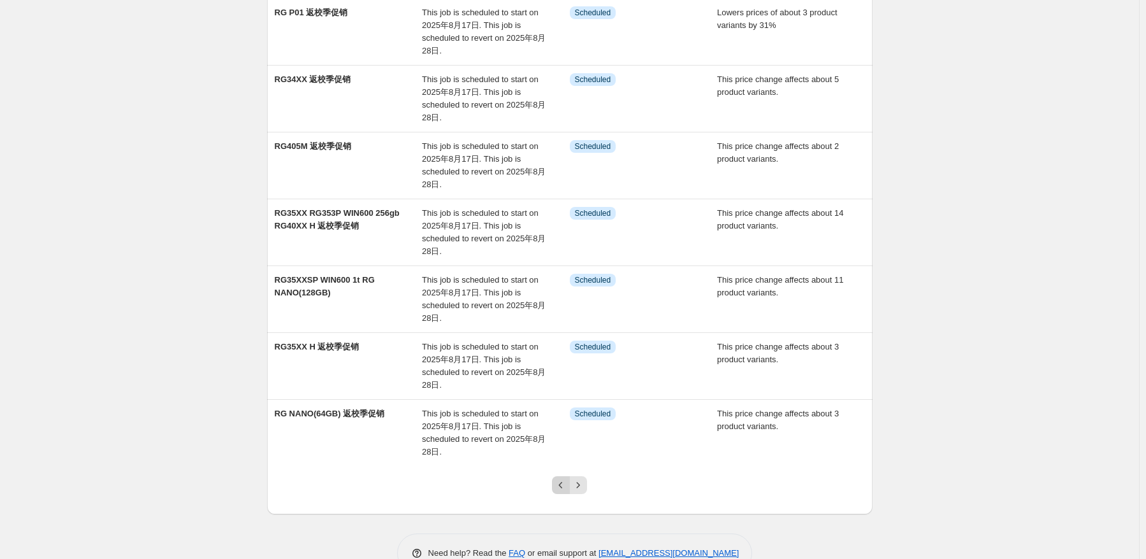
click at [560, 485] on icon "Previous" at bounding box center [560, 485] width 13 height 13
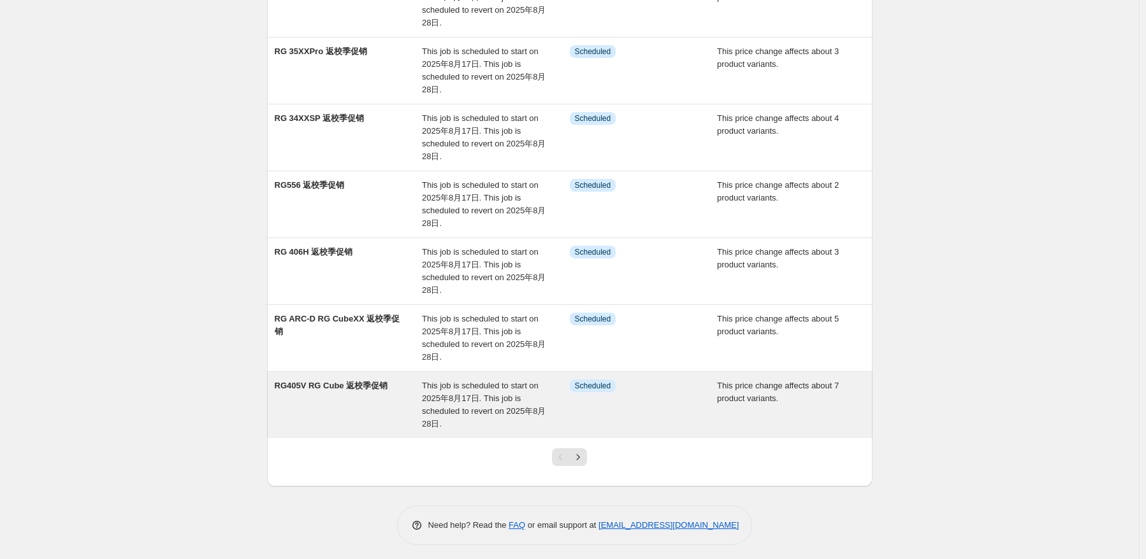
scroll to position [349, 0]
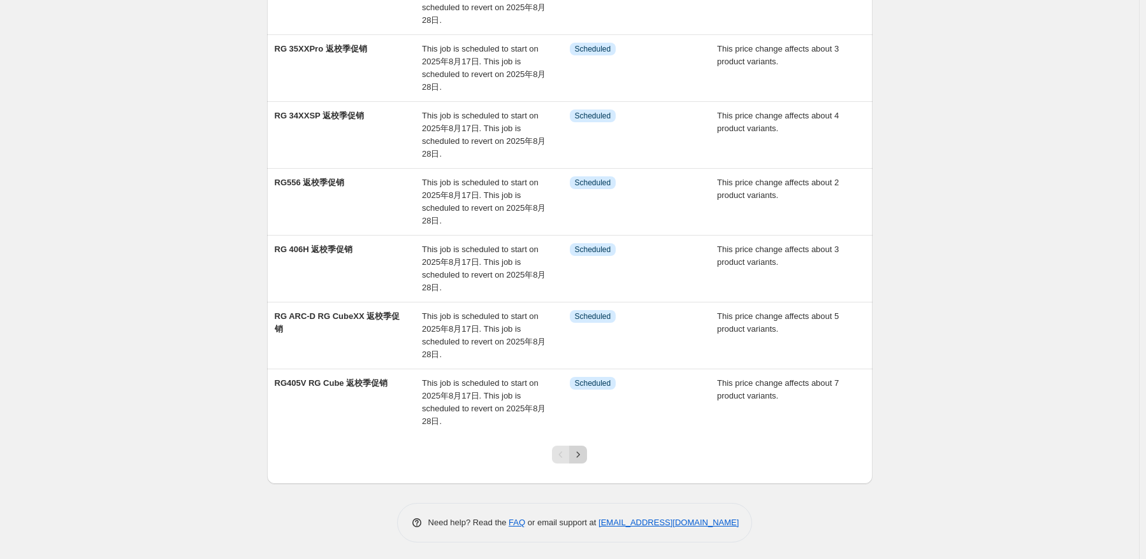
click at [584, 458] on icon "Next" at bounding box center [578, 455] width 13 height 13
click at [582, 455] on icon "Next" at bounding box center [578, 455] width 13 height 13
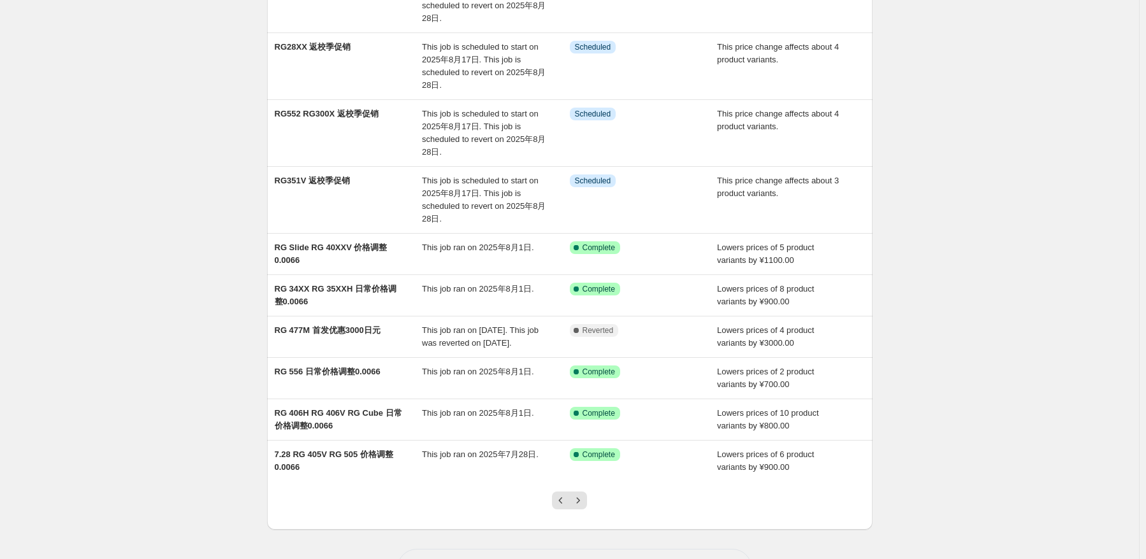
scroll to position [209, 0]
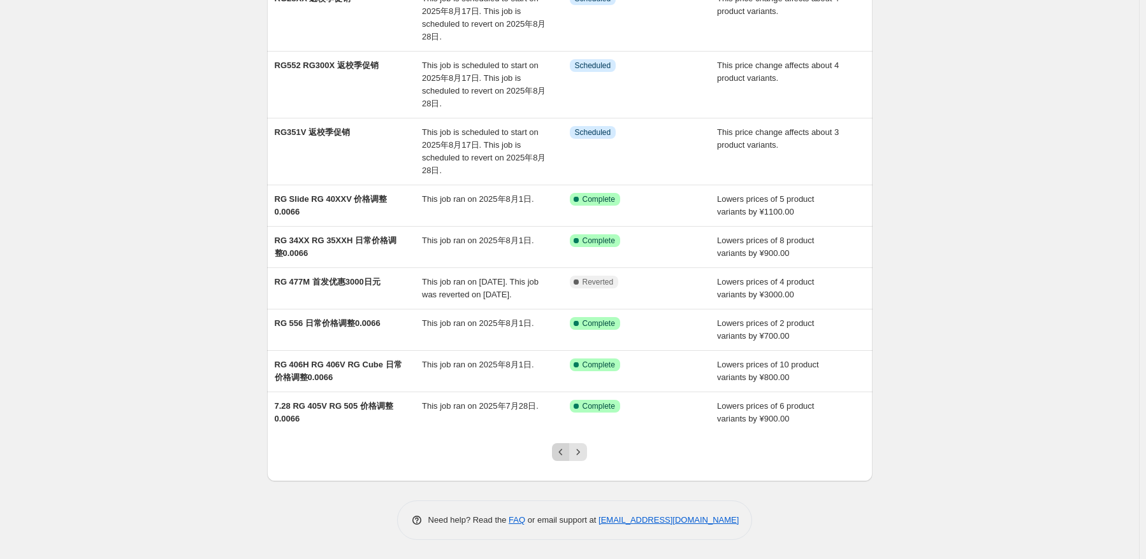
click at [567, 456] on icon "Previous" at bounding box center [560, 452] width 13 height 13
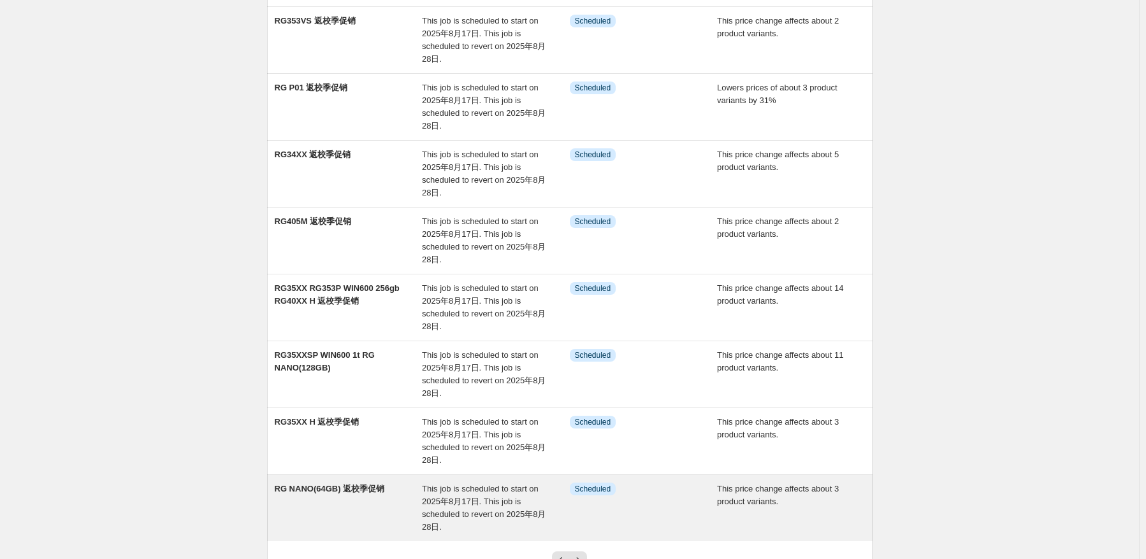
scroll to position [319, 0]
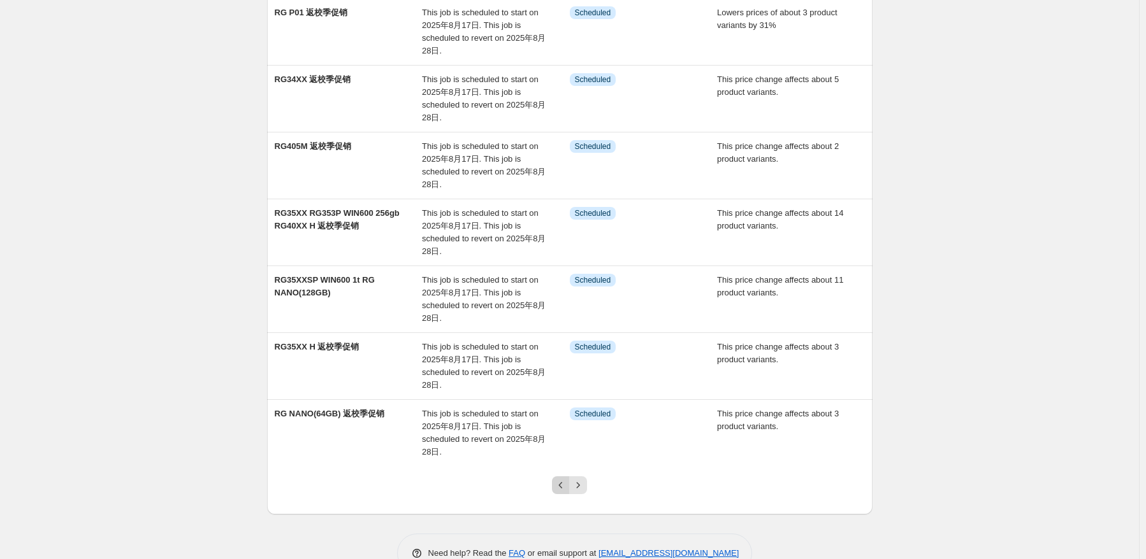
click at [565, 481] on icon "Previous" at bounding box center [560, 485] width 13 height 13
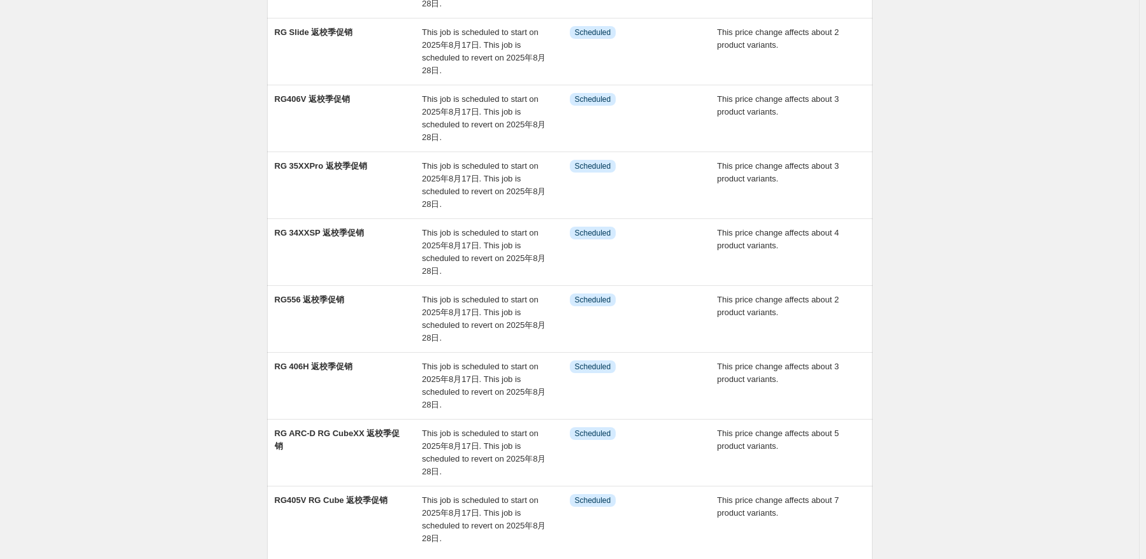
scroll to position [349, 0]
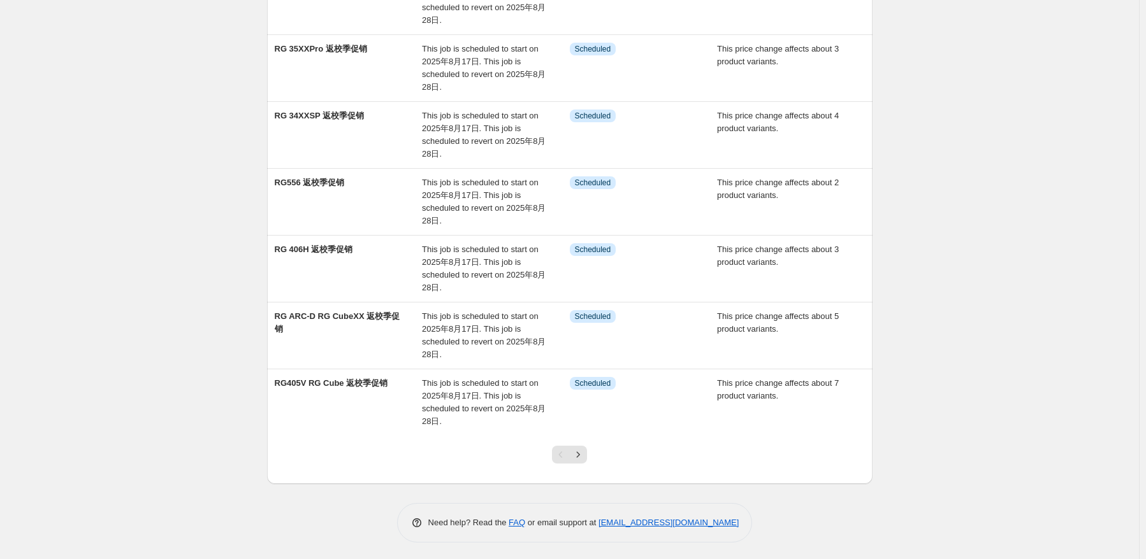
click at [974, 291] on div "NA Bulk Price Editor. This page is ready NA Bulk Price Editor Add new price [ME…" at bounding box center [569, 106] width 1139 height 911
click at [582, 446] on button "Next" at bounding box center [578, 455] width 18 height 18
click at [580, 453] on icon "Next" at bounding box center [578, 455] width 13 height 13
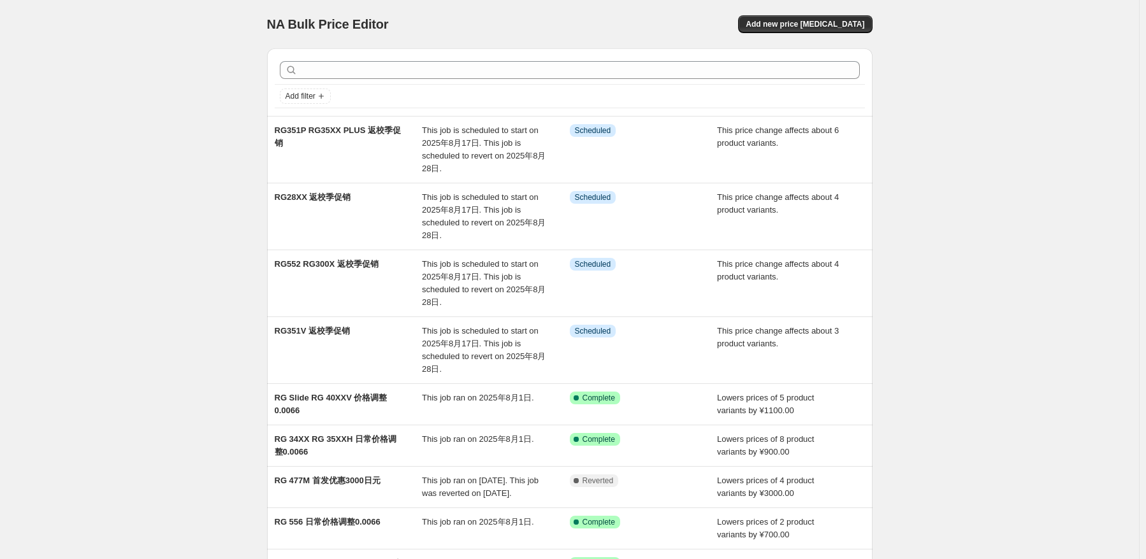
scroll to position [209, 0]
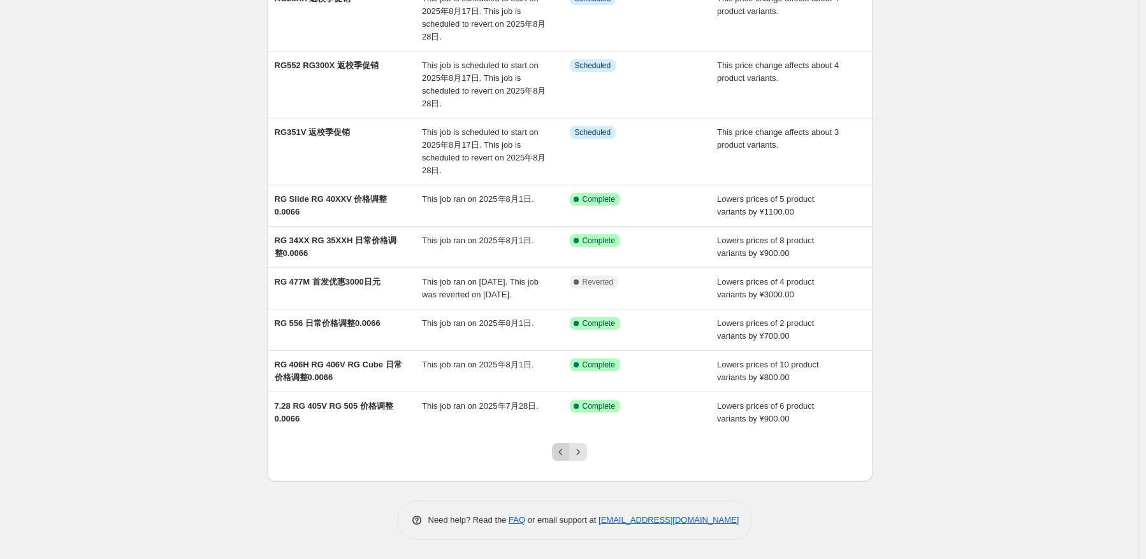
click at [558, 459] on button "Previous" at bounding box center [561, 452] width 18 height 18
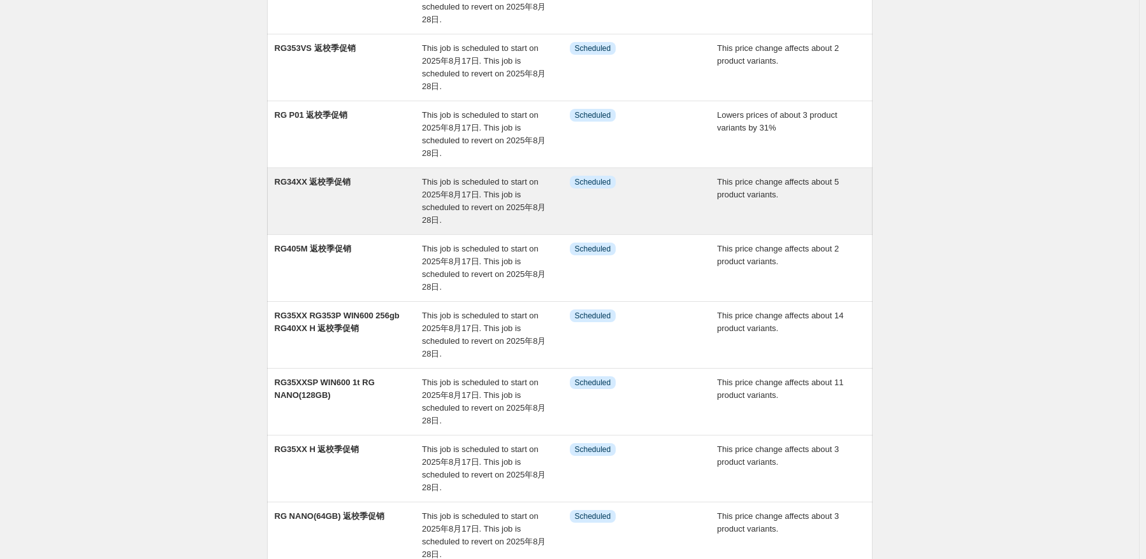
scroll to position [319, 0]
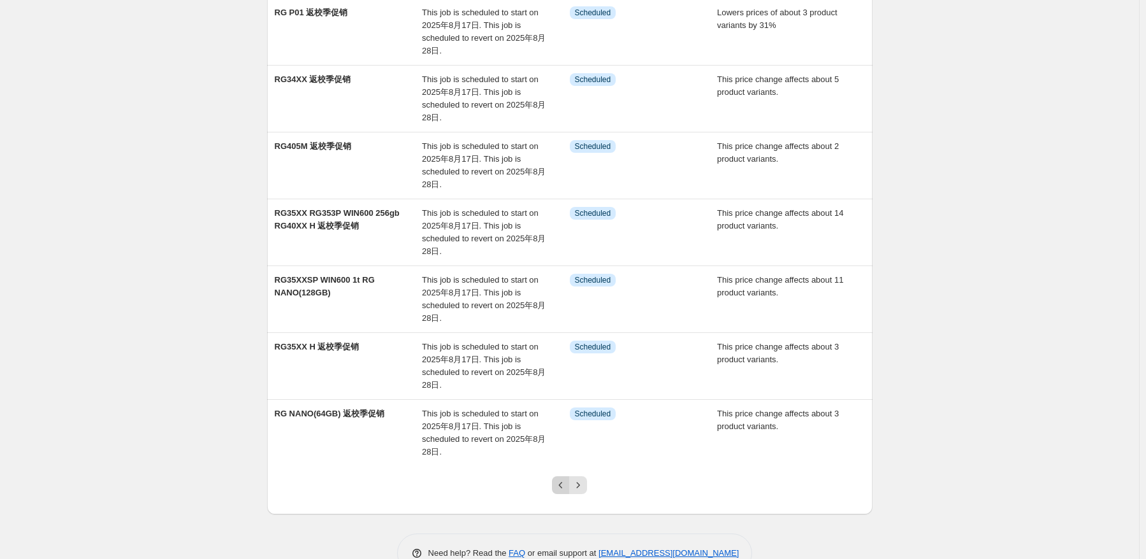
click at [555, 487] on button "Previous" at bounding box center [561, 486] width 18 height 18
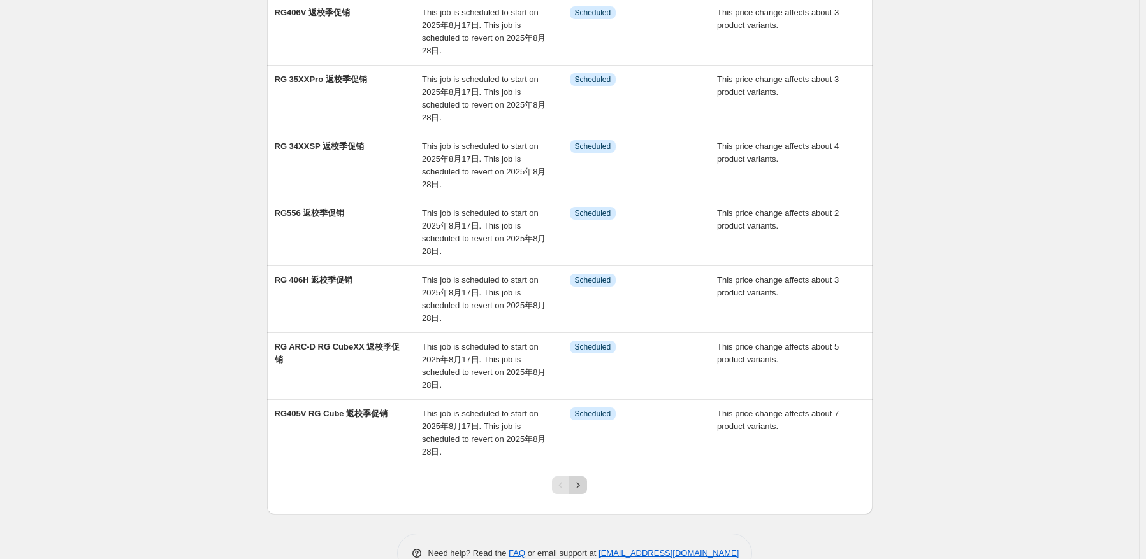
click at [581, 491] on button "Next" at bounding box center [578, 486] width 18 height 18
click at [581, 487] on icon "Next" at bounding box center [578, 485] width 13 height 13
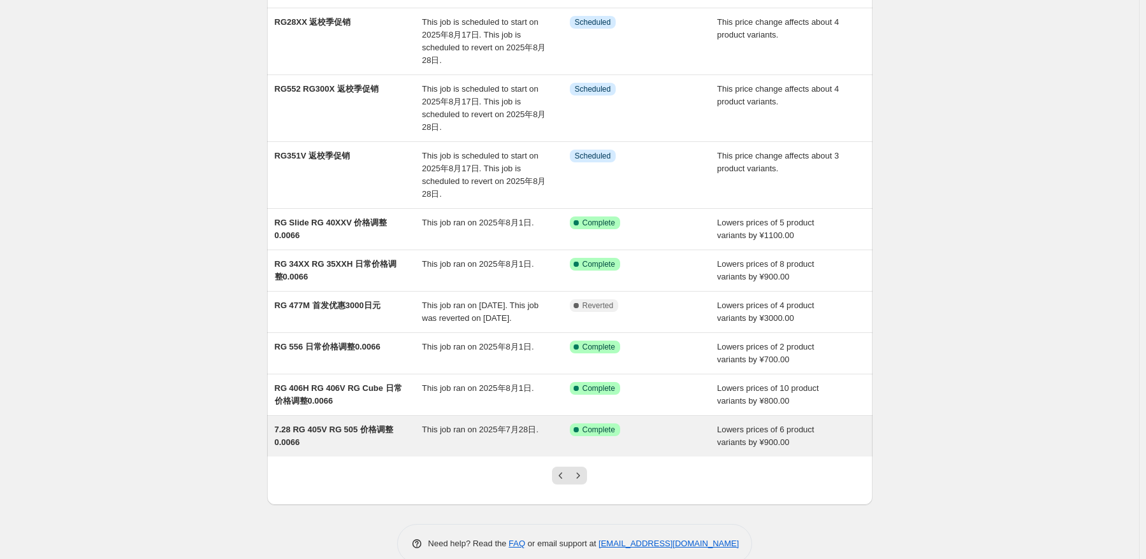
scroll to position [209, 0]
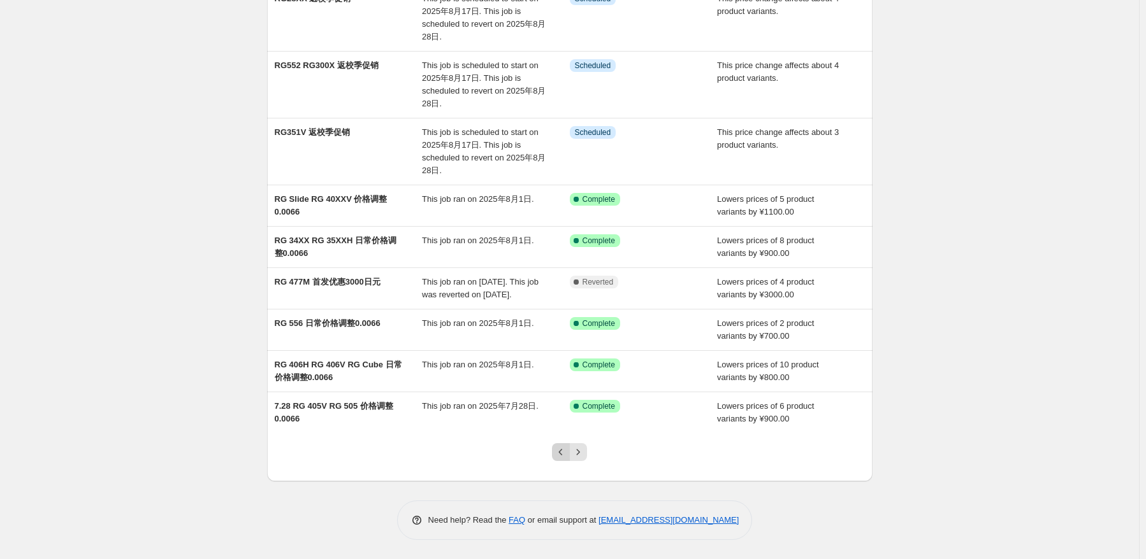
click at [562, 456] on icon "Previous" at bounding box center [560, 452] width 13 height 13
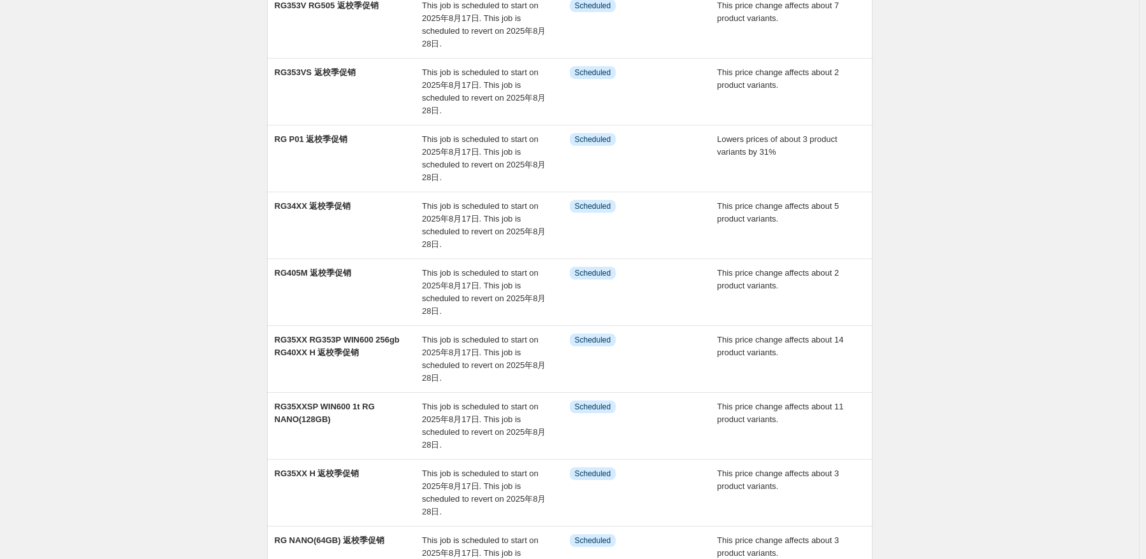
scroll to position [349, 0]
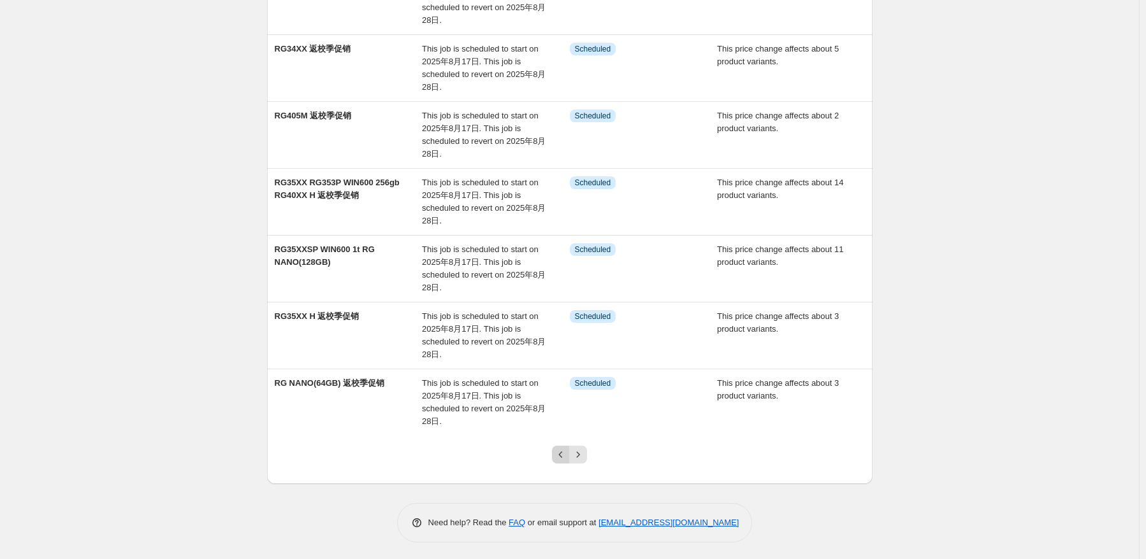
click at [566, 457] on icon "Previous" at bounding box center [560, 455] width 13 height 13
click at [576, 449] on icon "Next" at bounding box center [578, 455] width 13 height 13
click at [584, 461] on button "Next" at bounding box center [578, 455] width 18 height 18
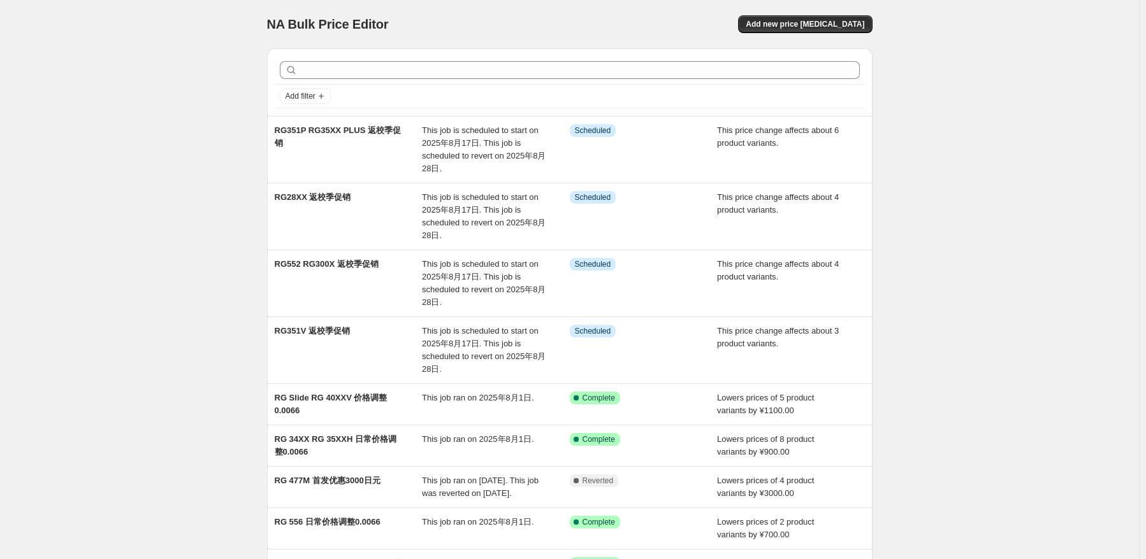
scroll to position [209, 0]
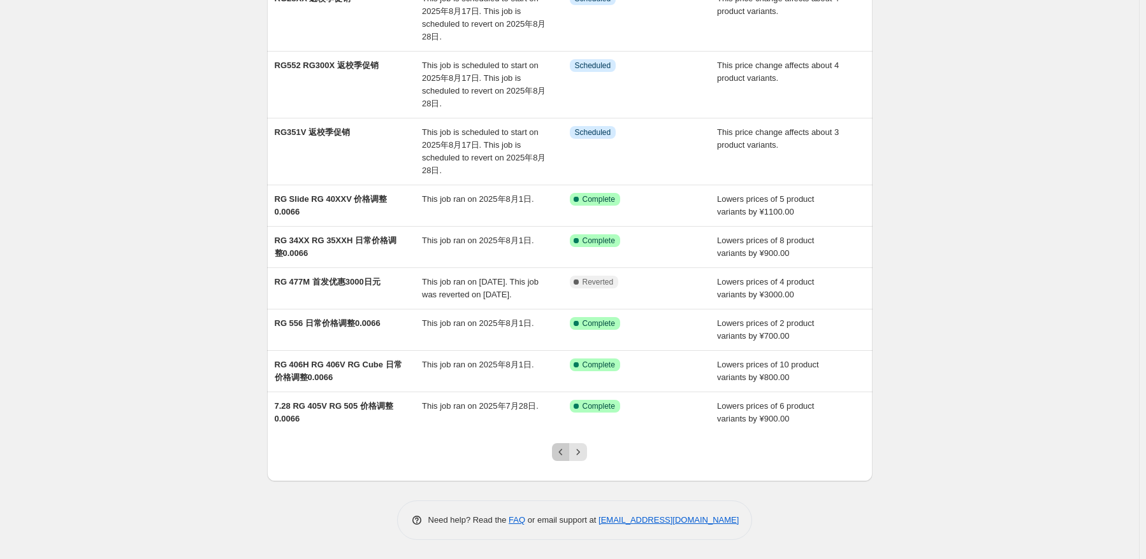
click at [561, 458] on icon "Previous" at bounding box center [560, 452] width 13 height 13
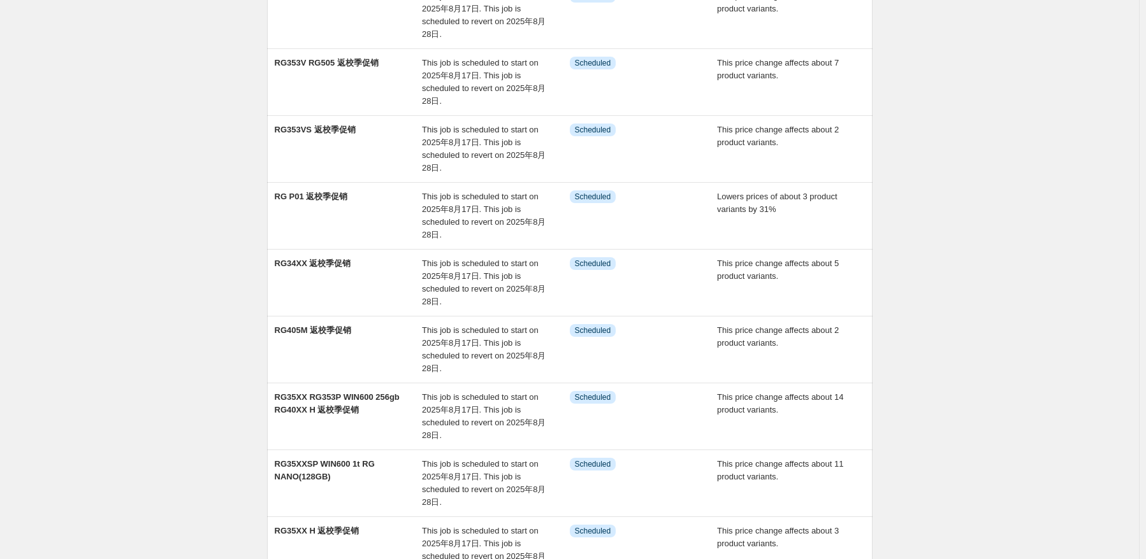
scroll to position [255, 0]
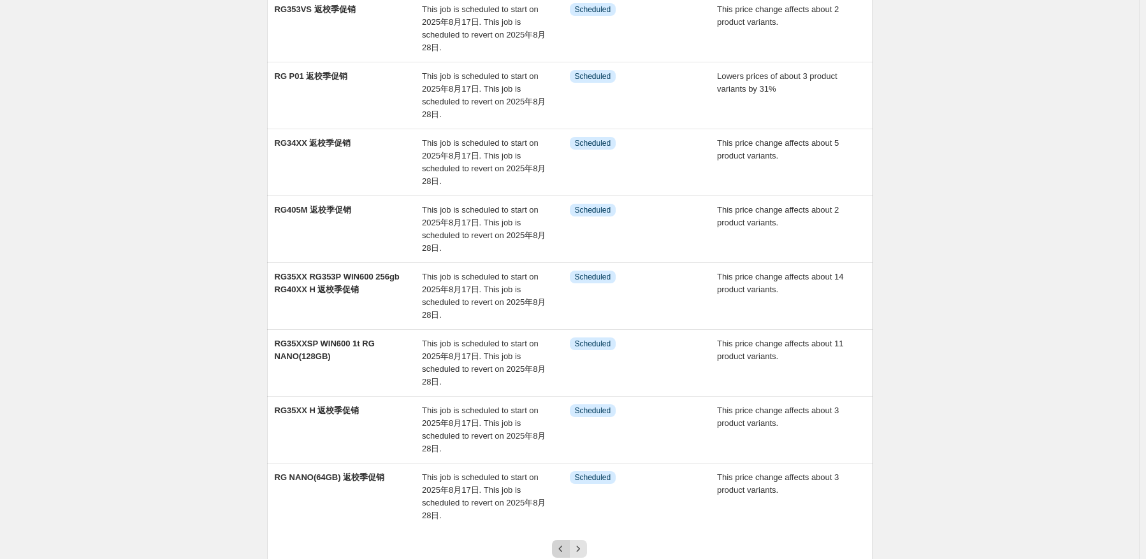
click at [563, 551] on icon "Previous" at bounding box center [560, 549] width 13 height 13
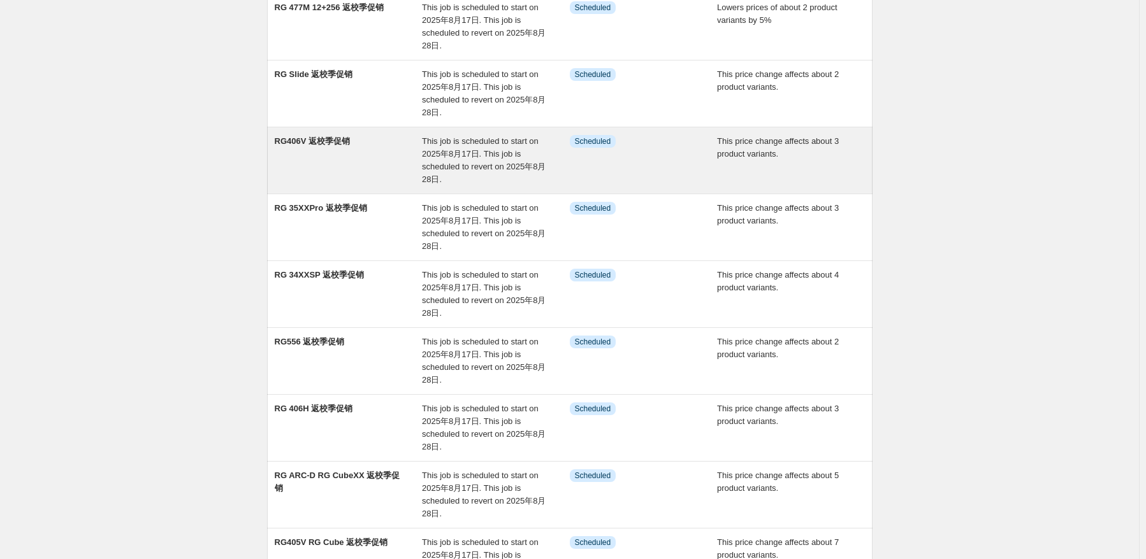
scroll to position [349, 0]
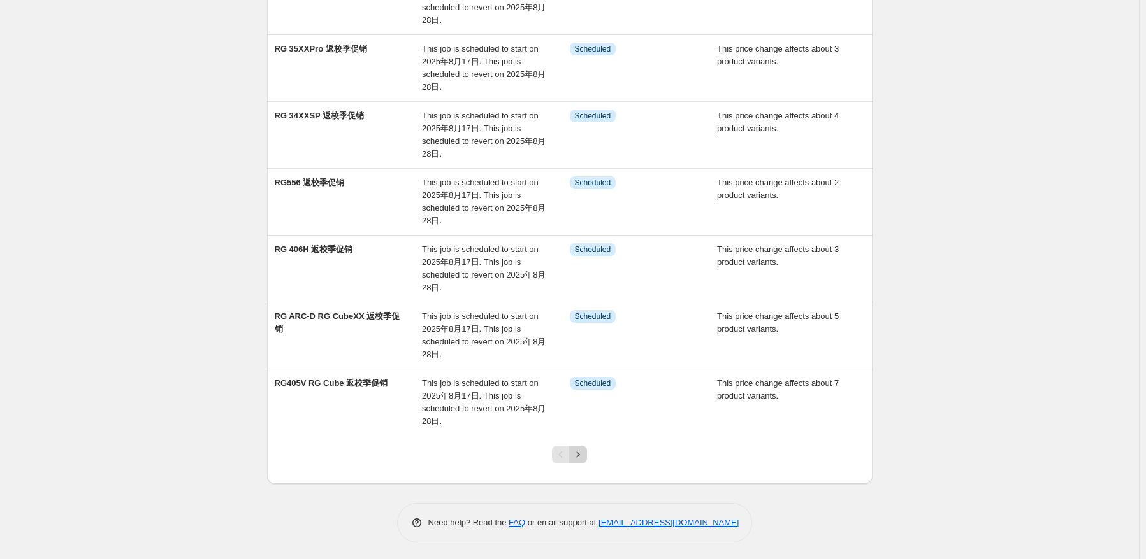
click at [578, 461] on button "Next" at bounding box center [578, 455] width 18 height 18
click at [566, 452] on icon "Previous" at bounding box center [560, 455] width 13 height 13
click at [580, 457] on icon "Next" at bounding box center [578, 455] width 13 height 13
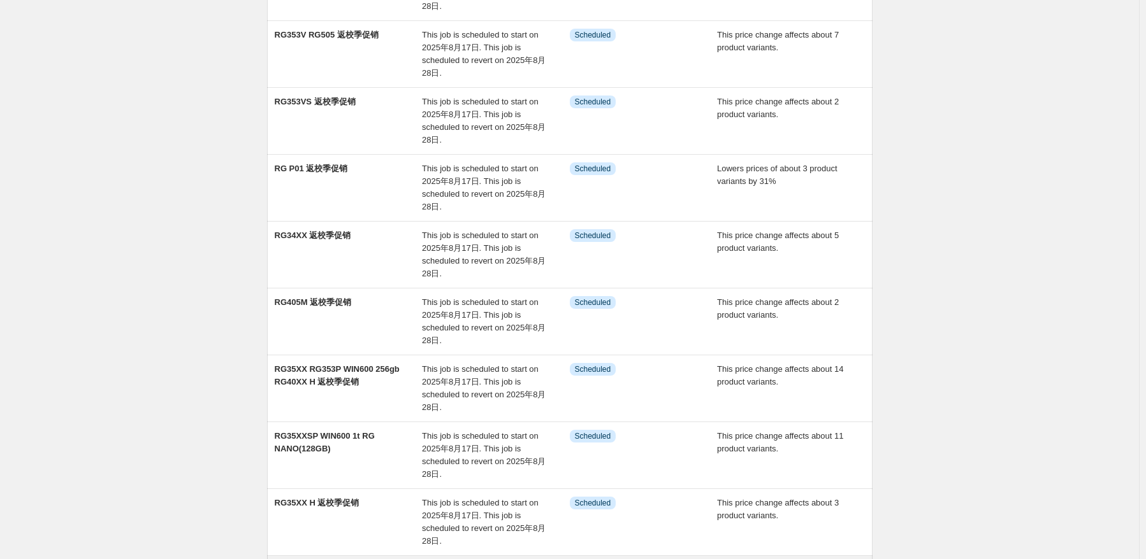
scroll to position [319, 0]
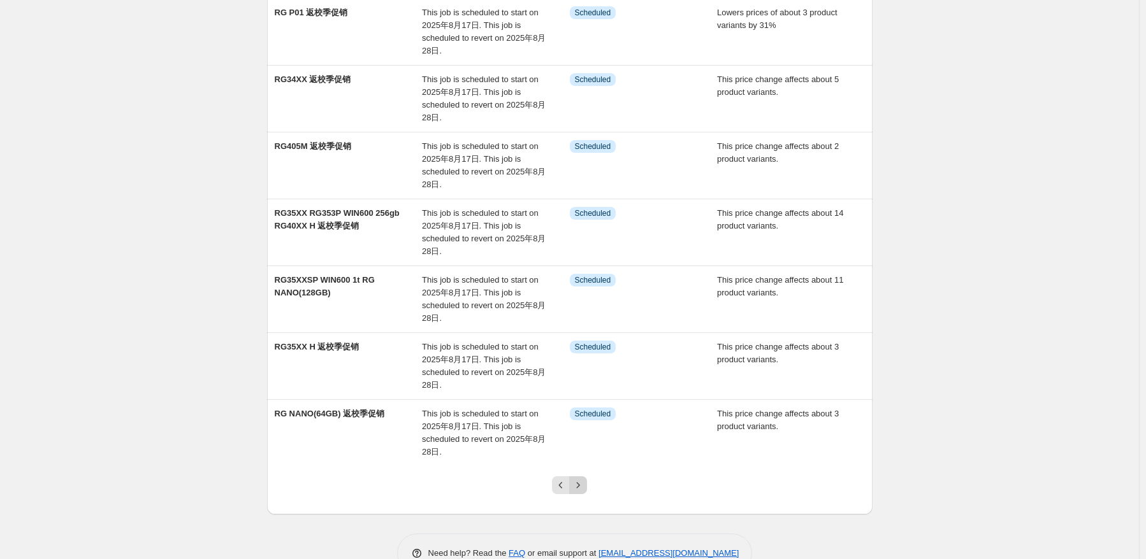
click at [584, 484] on icon "Next" at bounding box center [578, 485] width 13 height 13
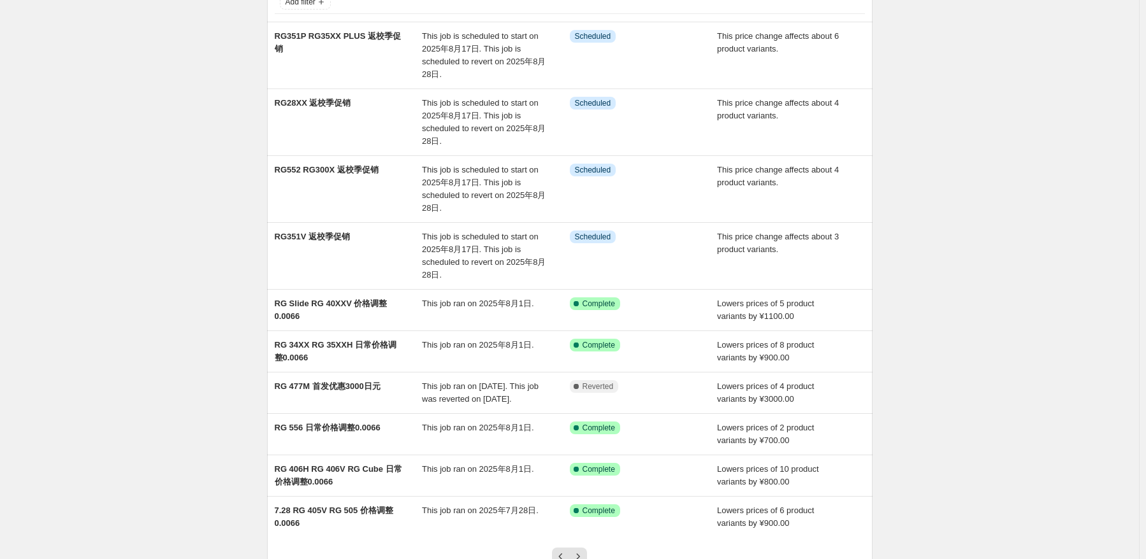
scroll to position [209, 0]
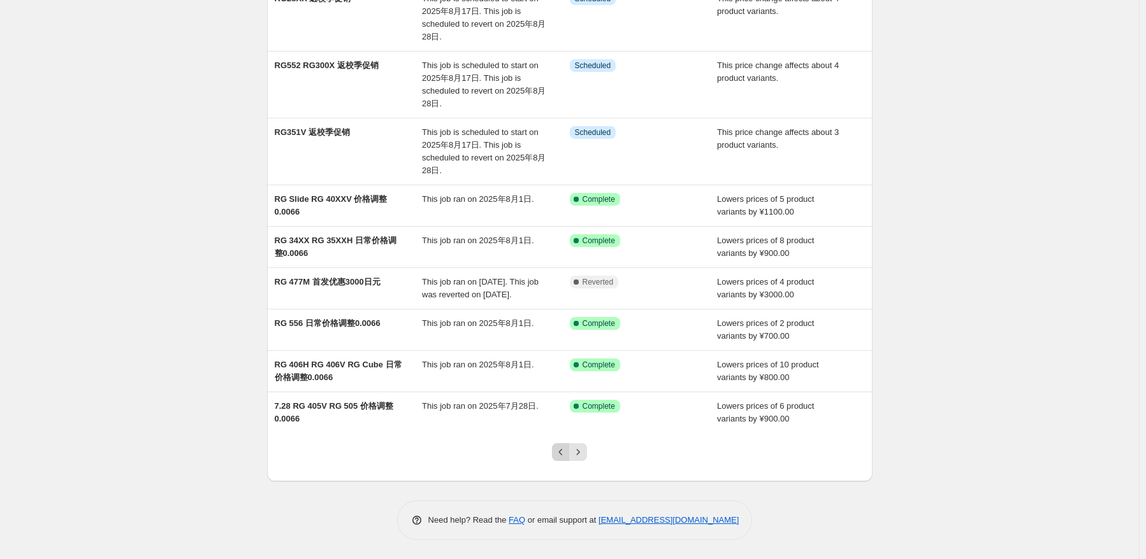
click at [558, 461] on button "Previous" at bounding box center [561, 452] width 18 height 18
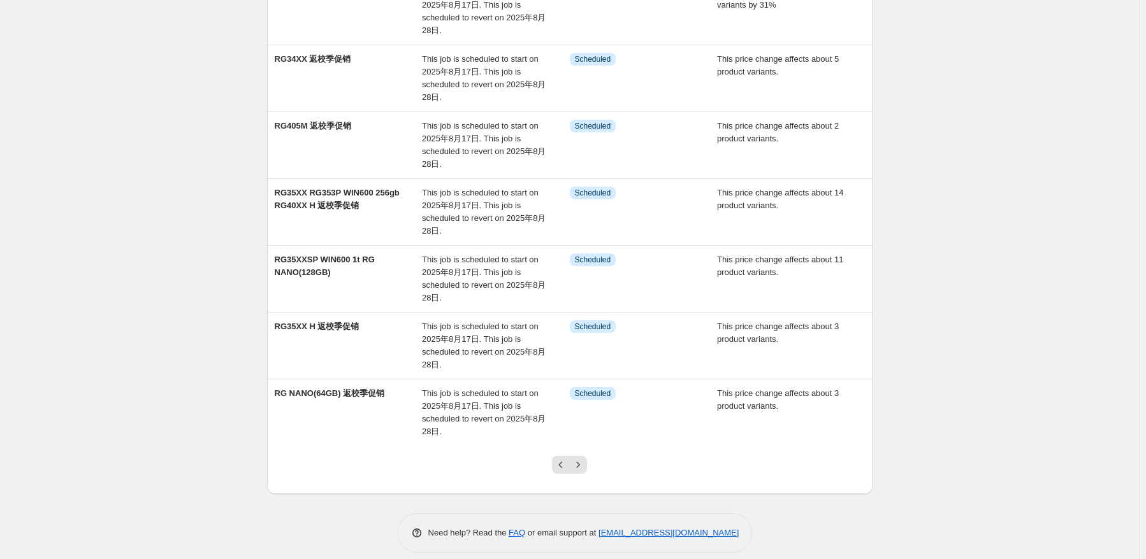
scroll to position [349, 0]
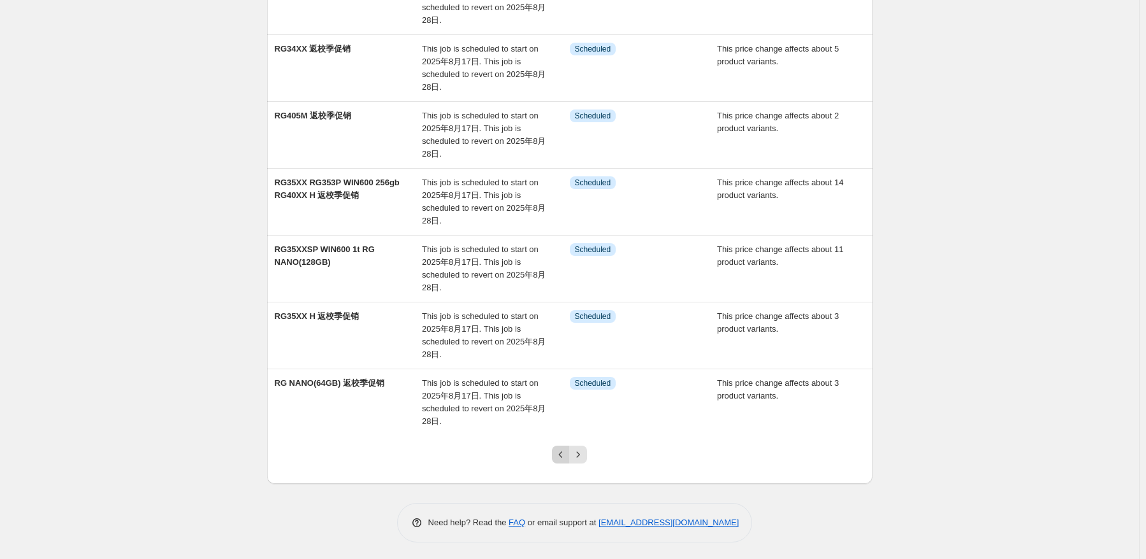
click at [567, 457] on icon "Previous" at bounding box center [560, 455] width 13 height 13
click at [584, 456] on icon "Next" at bounding box center [578, 455] width 13 height 13
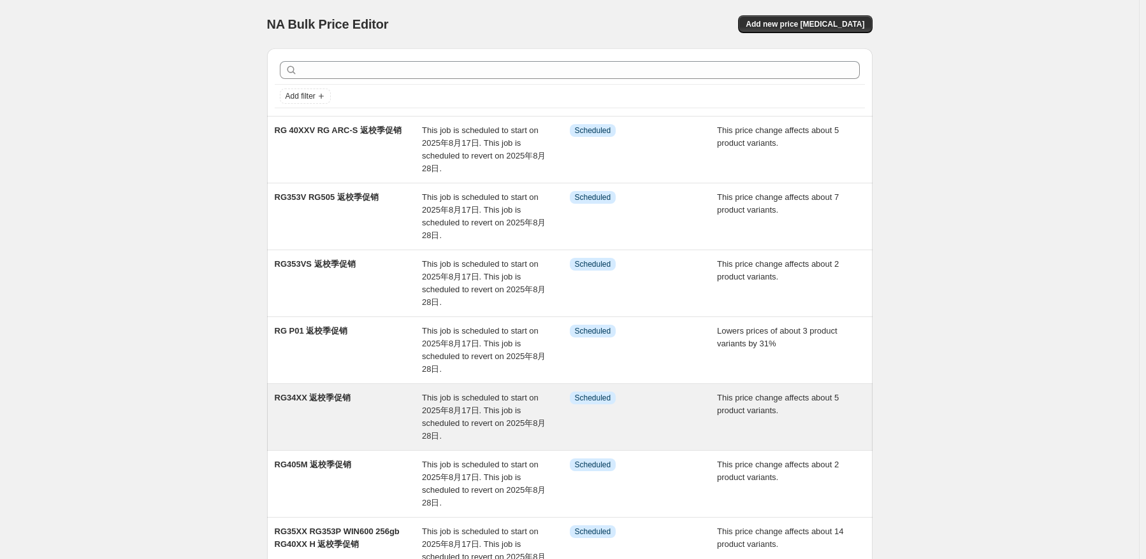
scroll to position [319, 0]
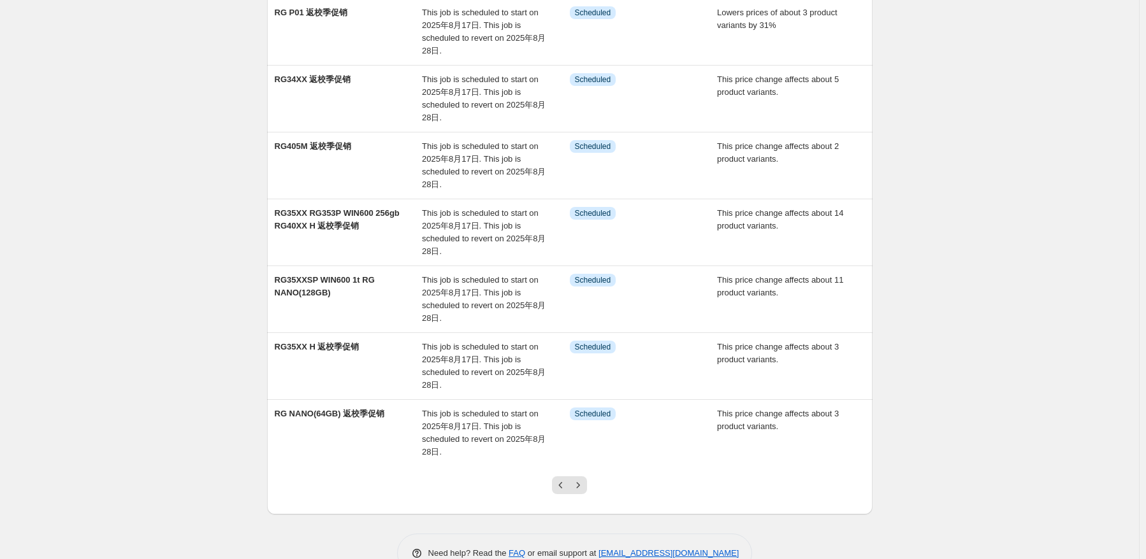
click at [590, 484] on div at bounding box center [569, 490] width 52 height 48
click at [577, 477] on button "Next" at bounding box center [578, 486] width 18 height 18
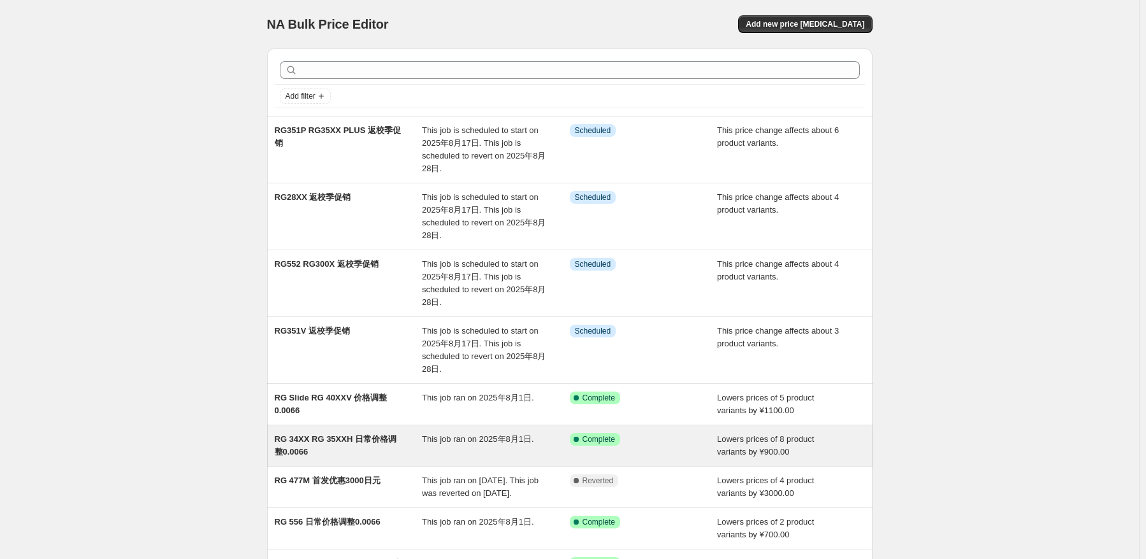
scroll to position [209, 0]
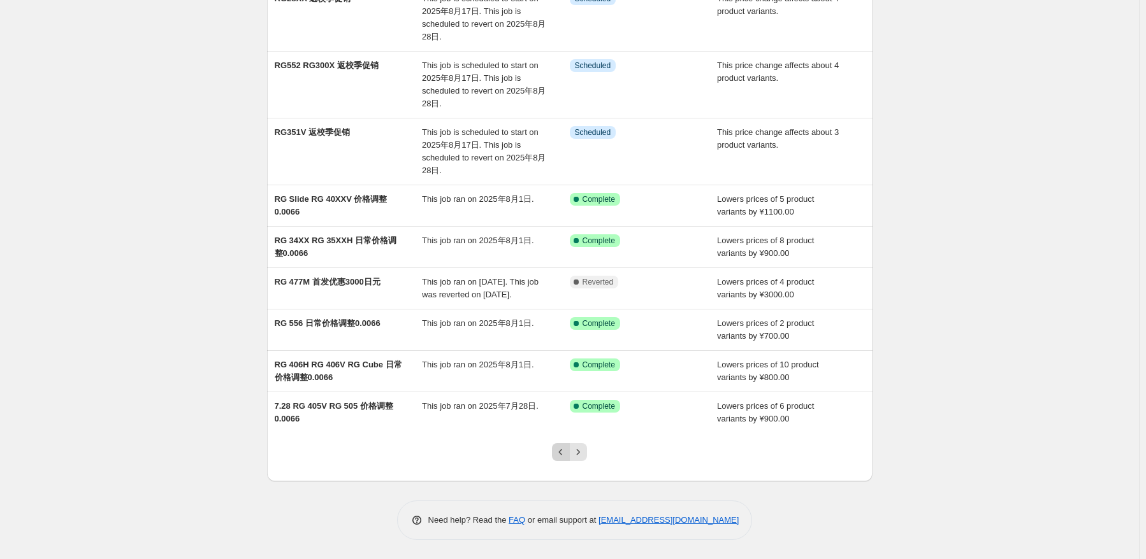
click at [563, 456] on icon "Previous" at bounding box center [560, 452] width 13 height 13
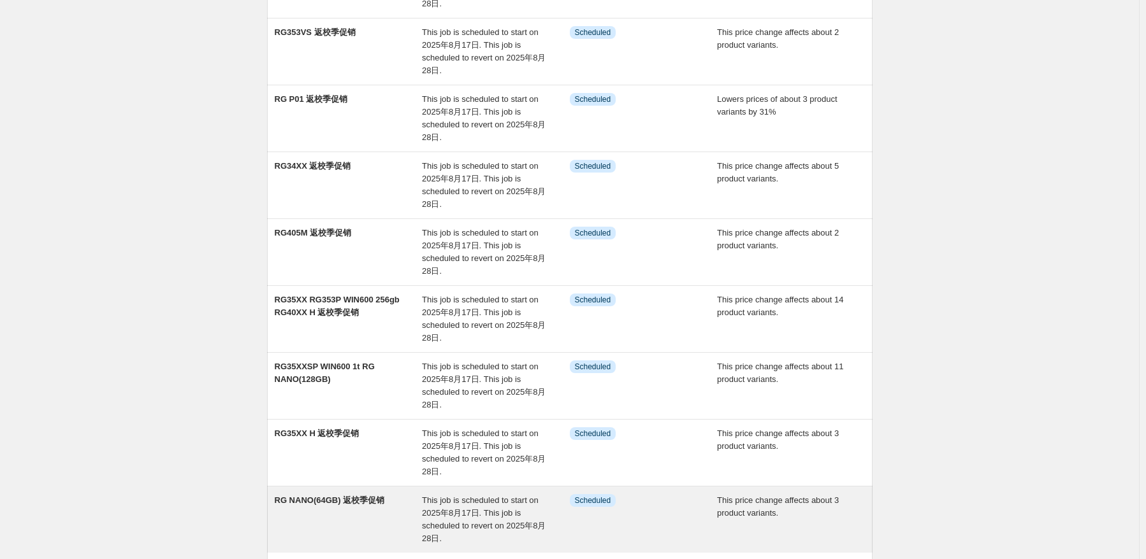
scroll to position [319, 0]
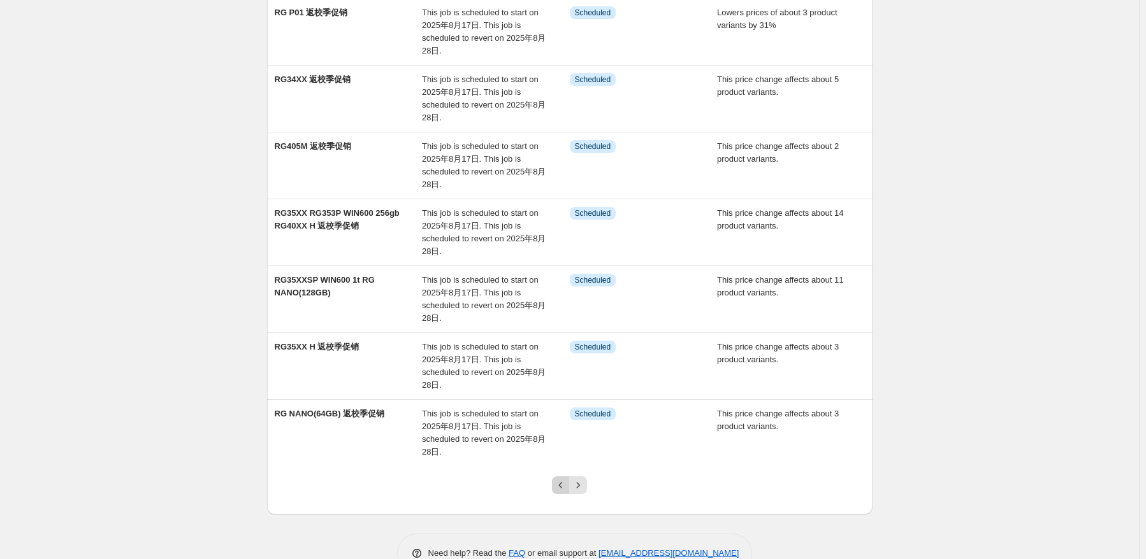
click at [558, 477] on button "Previous" at bounding box center [561, 486] width 18 height 18
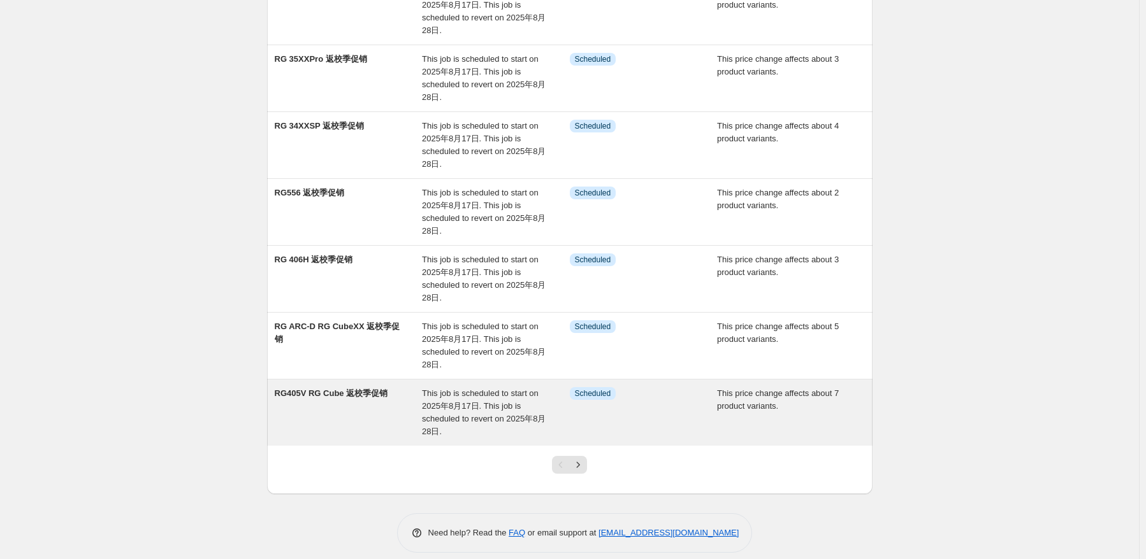
scroll to position [349, 0]
